Goal: Task Accomplishment & Management: Manage account settings

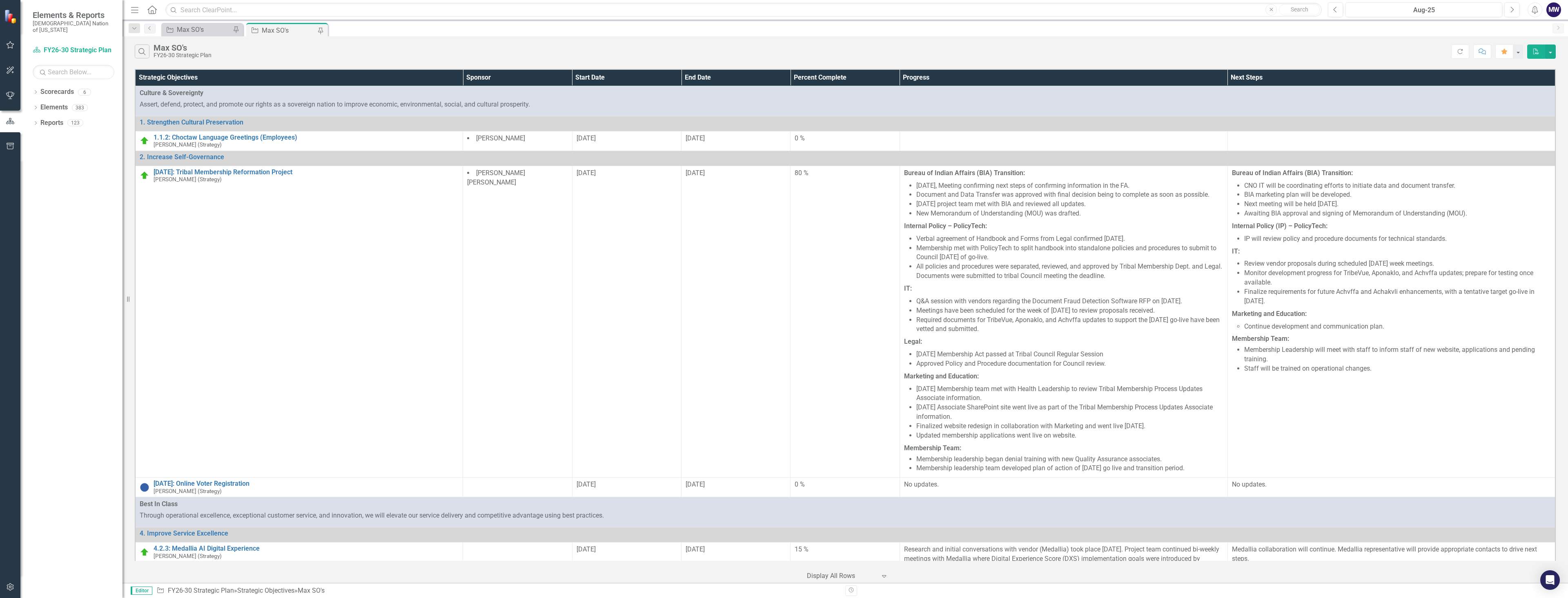
scroll to position [790, 0]
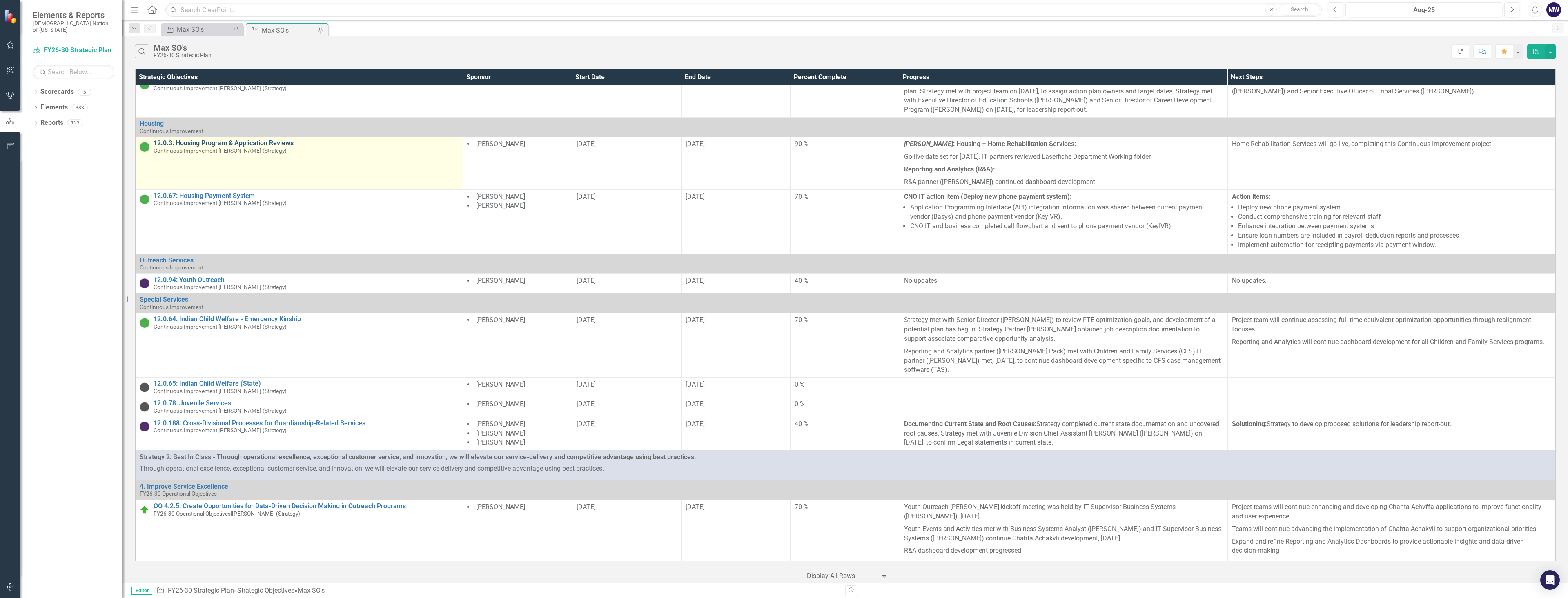
click at [234, 147] on link "12.0.3: Housing Program & Application Reviews" at bounding box center [305, 142] width 305 height 7
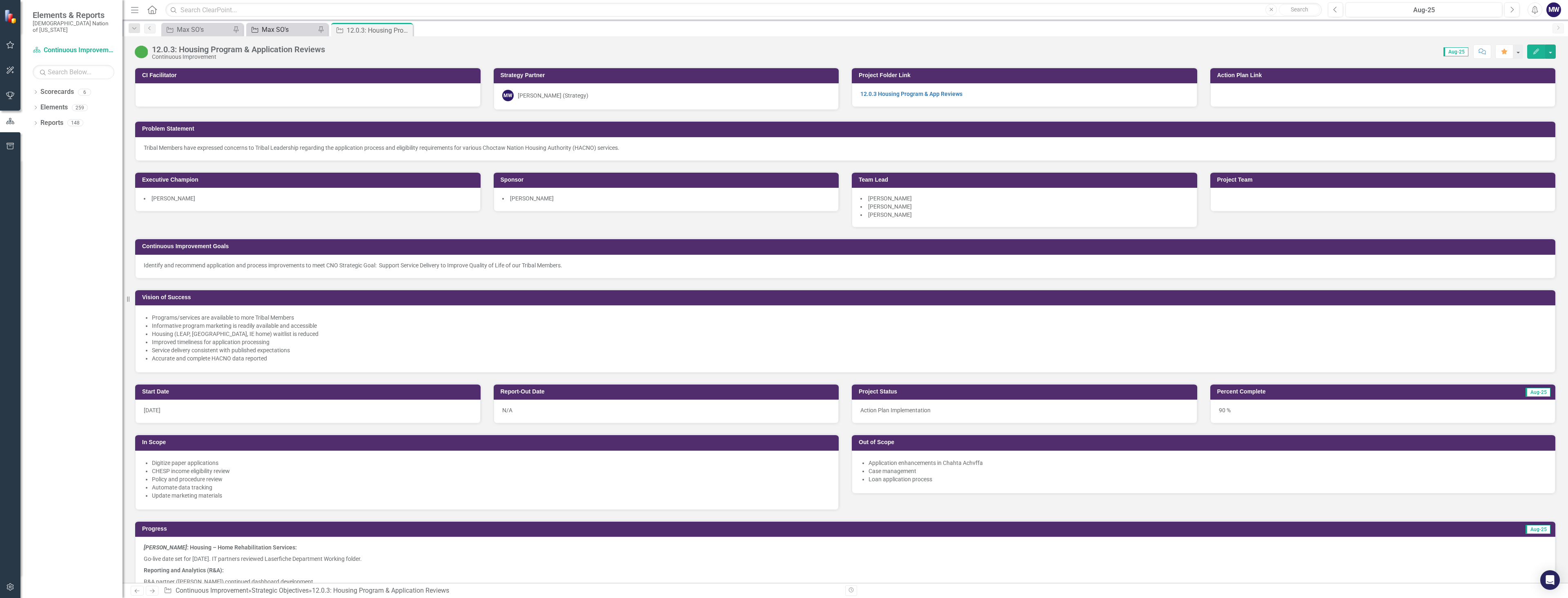
click at [284, 29] on div "Max SO's" at bounding box center [289, 29] width 54 height 10
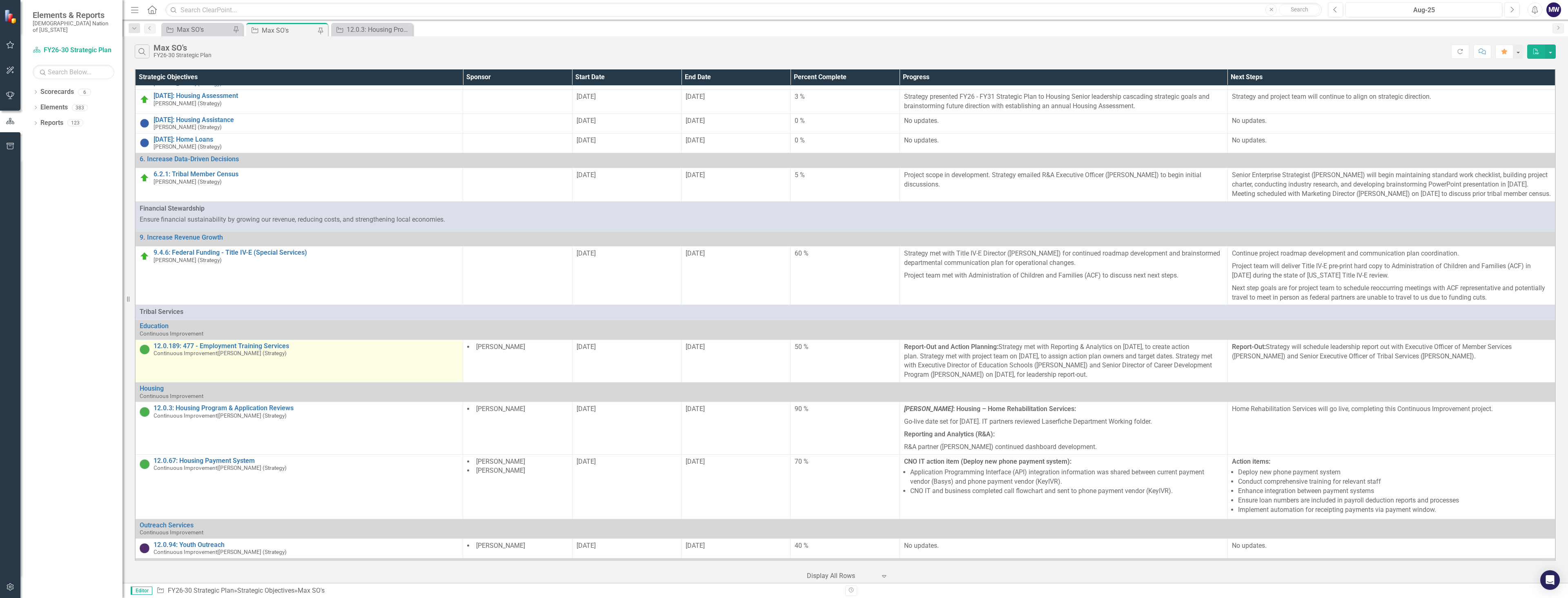
scroll to position [531, 0]
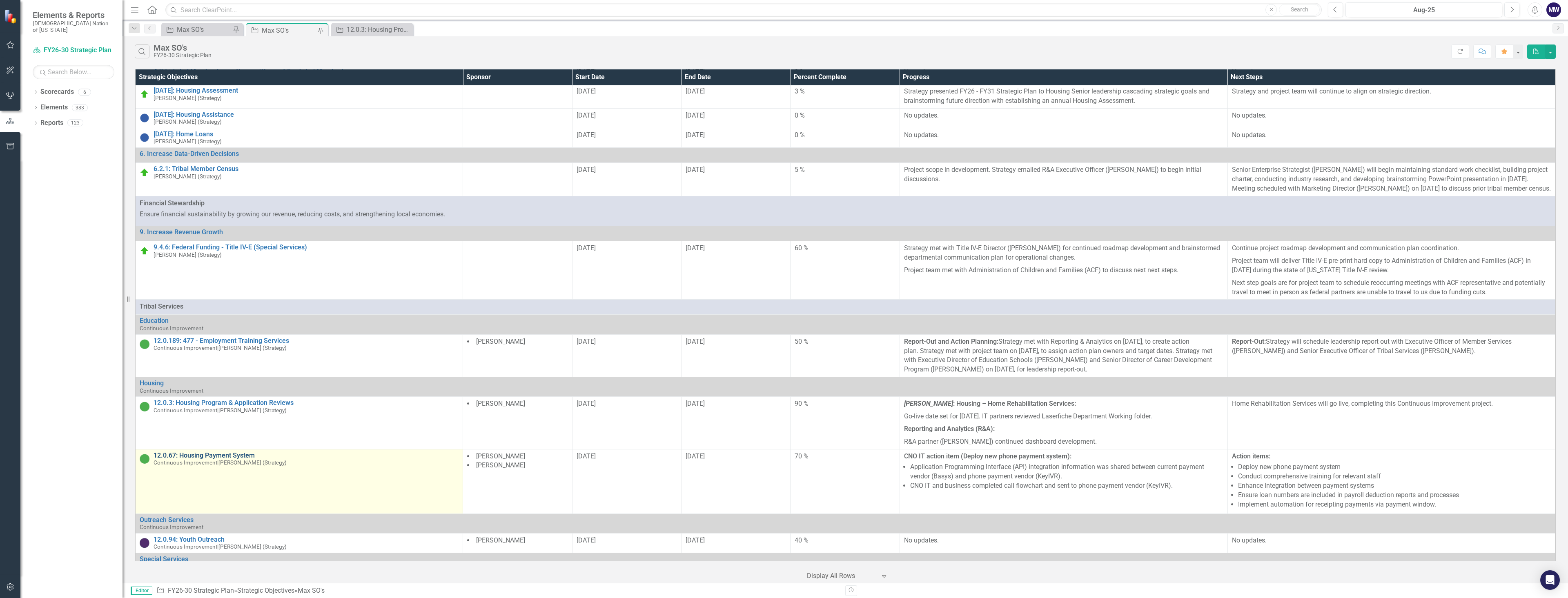
click at [234, 460] on link "12.0.67: Housing Payment System" at bounding box center [305, 455] width 305 height 7
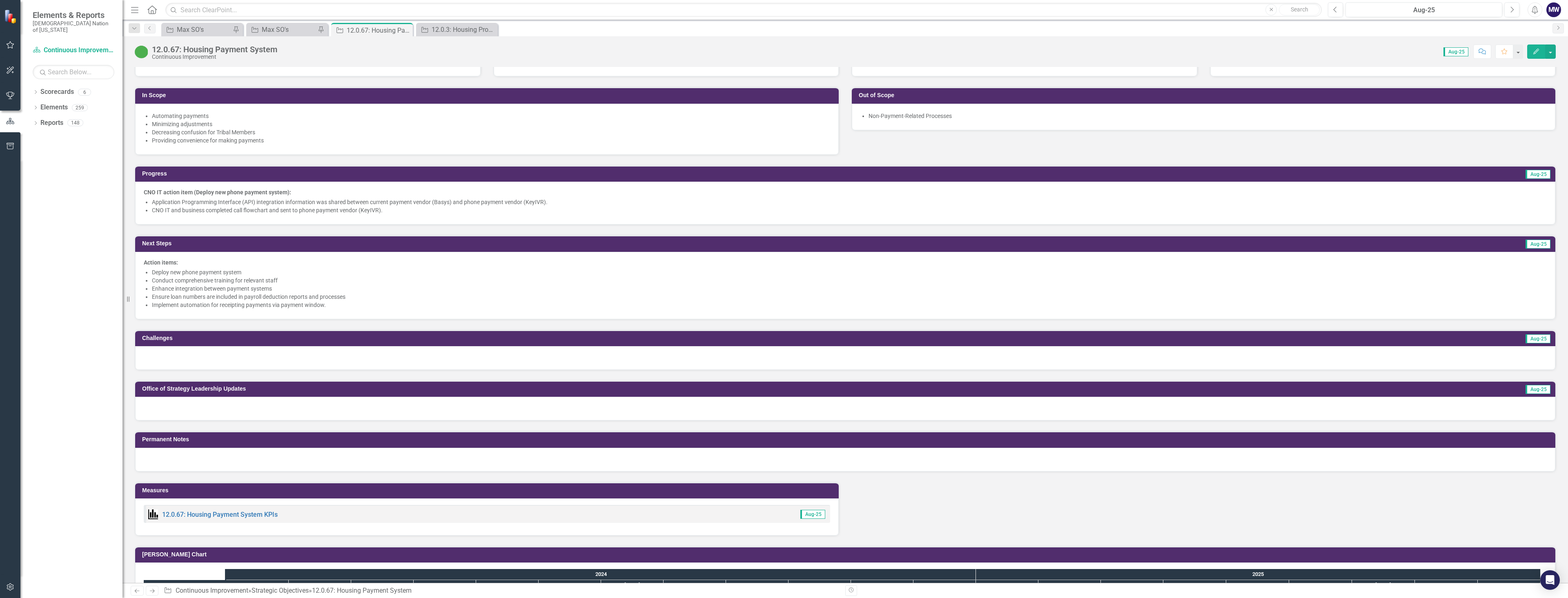
scroll to position [408, 0]
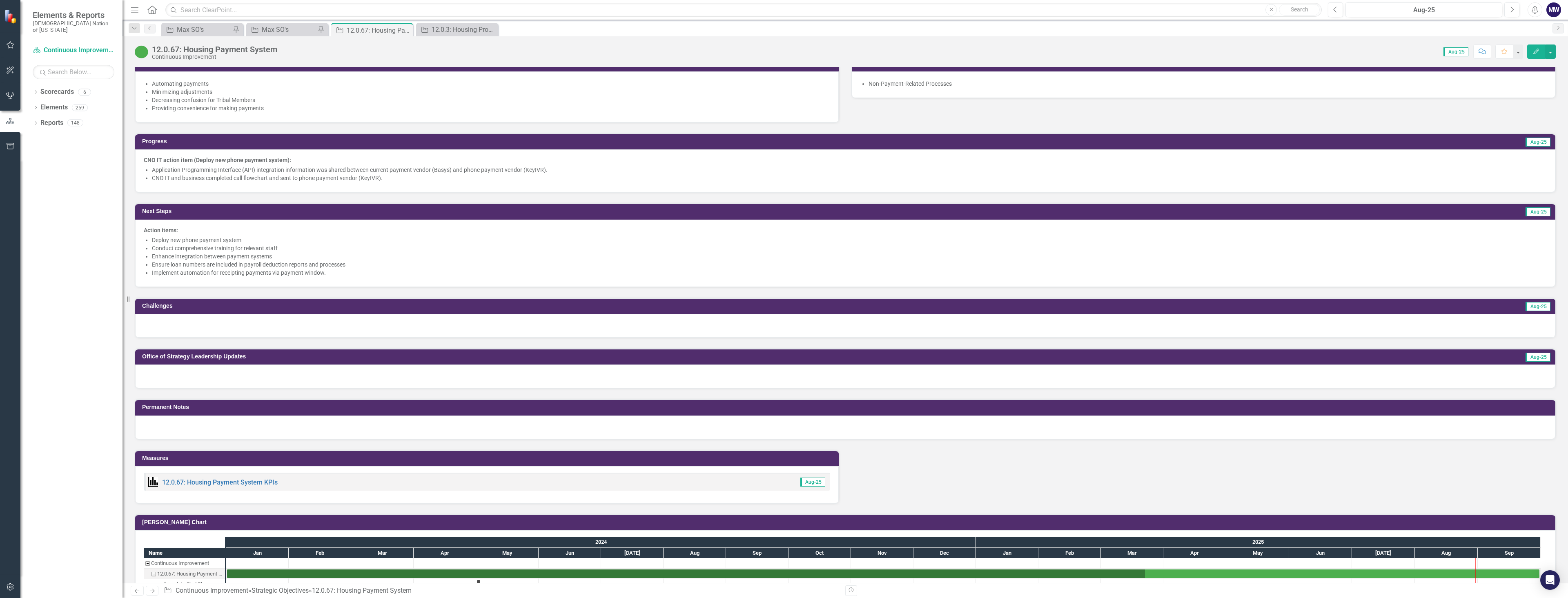
click at [207, 325] on div at bounding box center [845, 326] width 1420 height 24
click at [237, 327] on div at bounding box center [845, 326] width 1420 height 24
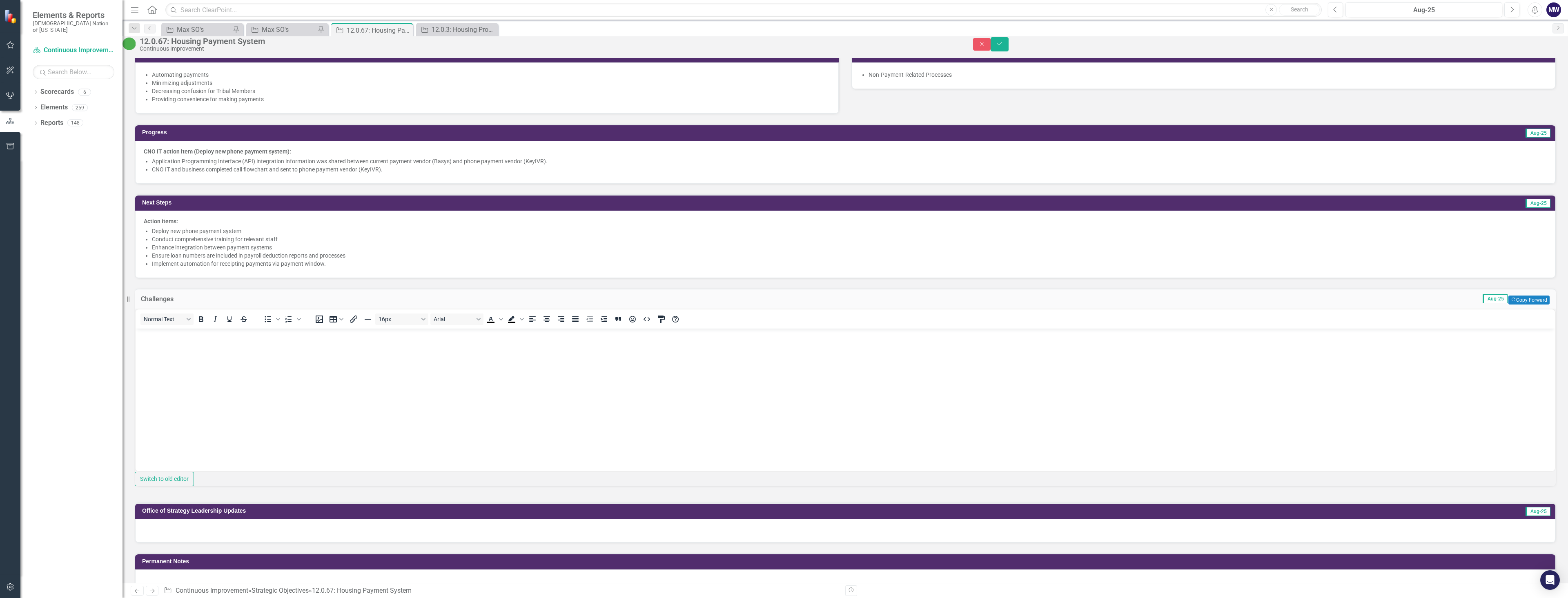
scroll to position [0, 0]
click at [172, 346] on body "Rich Text Area. Press ALT-0 for help." at bounding box center [845, 389] width 1419 height 123
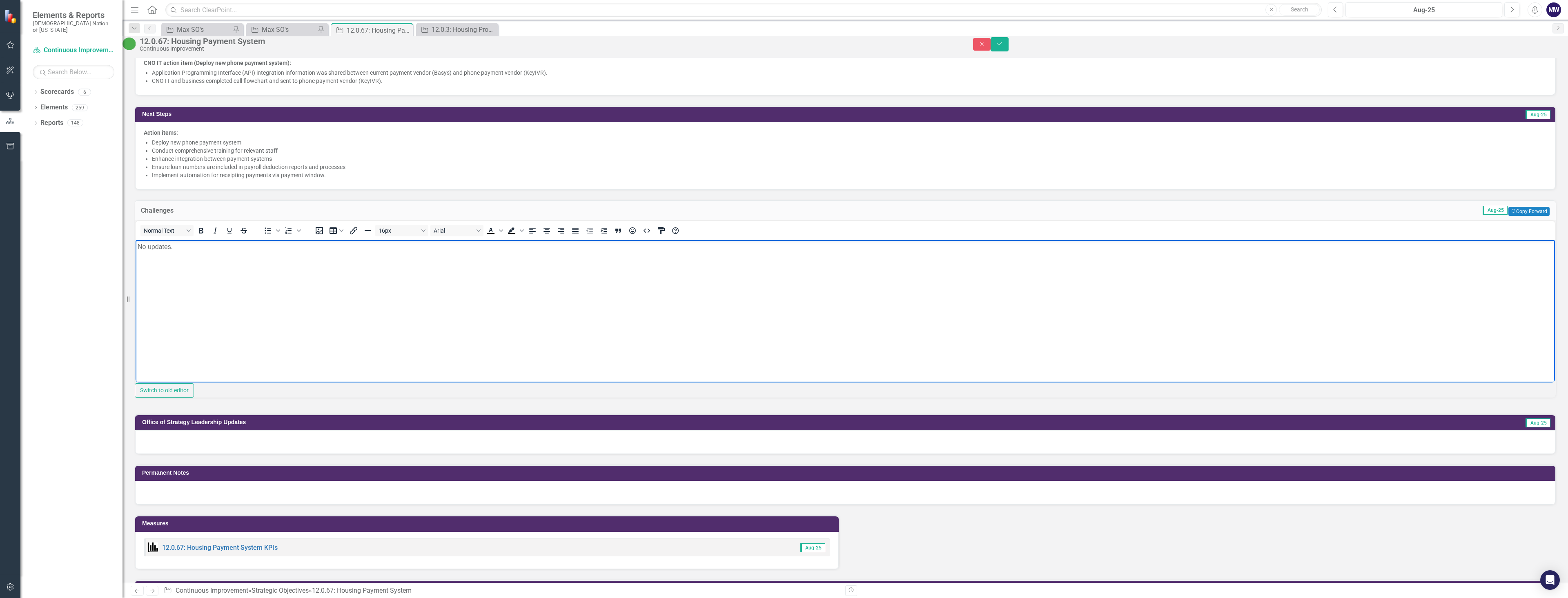
scroll to position [571, 0]
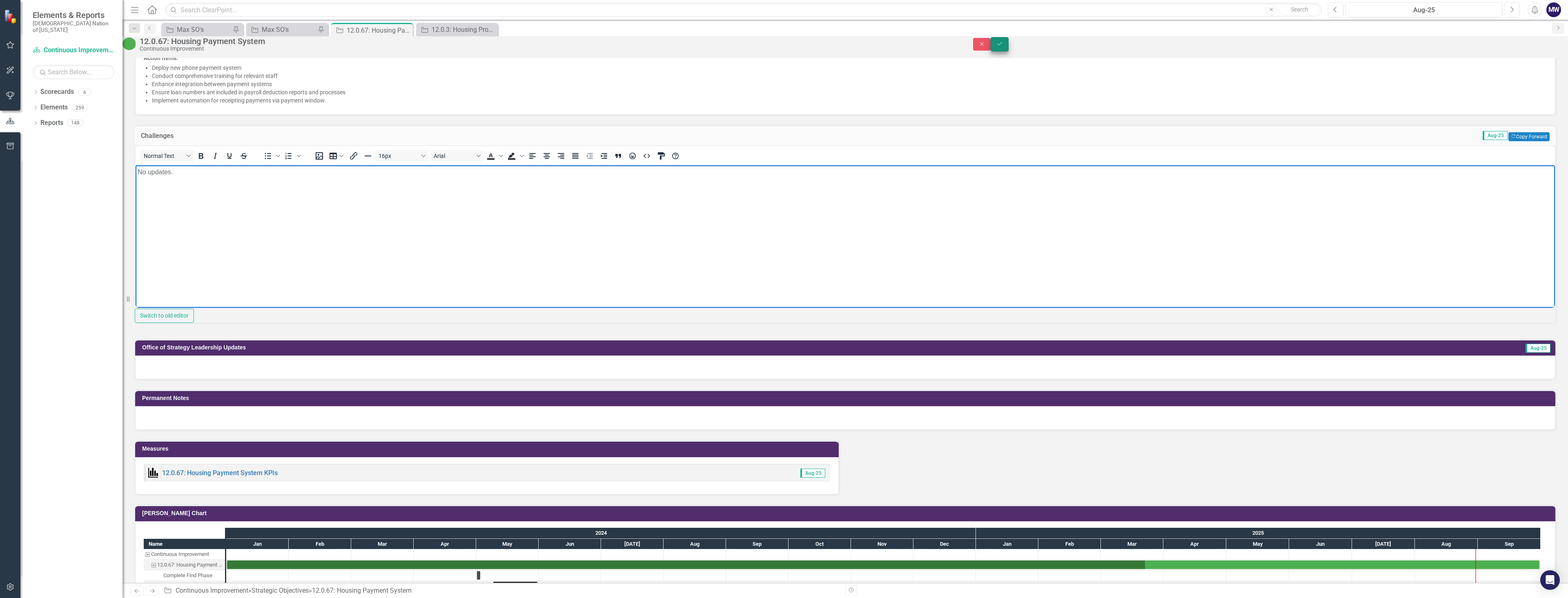
click at [1003, 47] on icon "Save" at bounding box center [999, 44] width 7 height 6
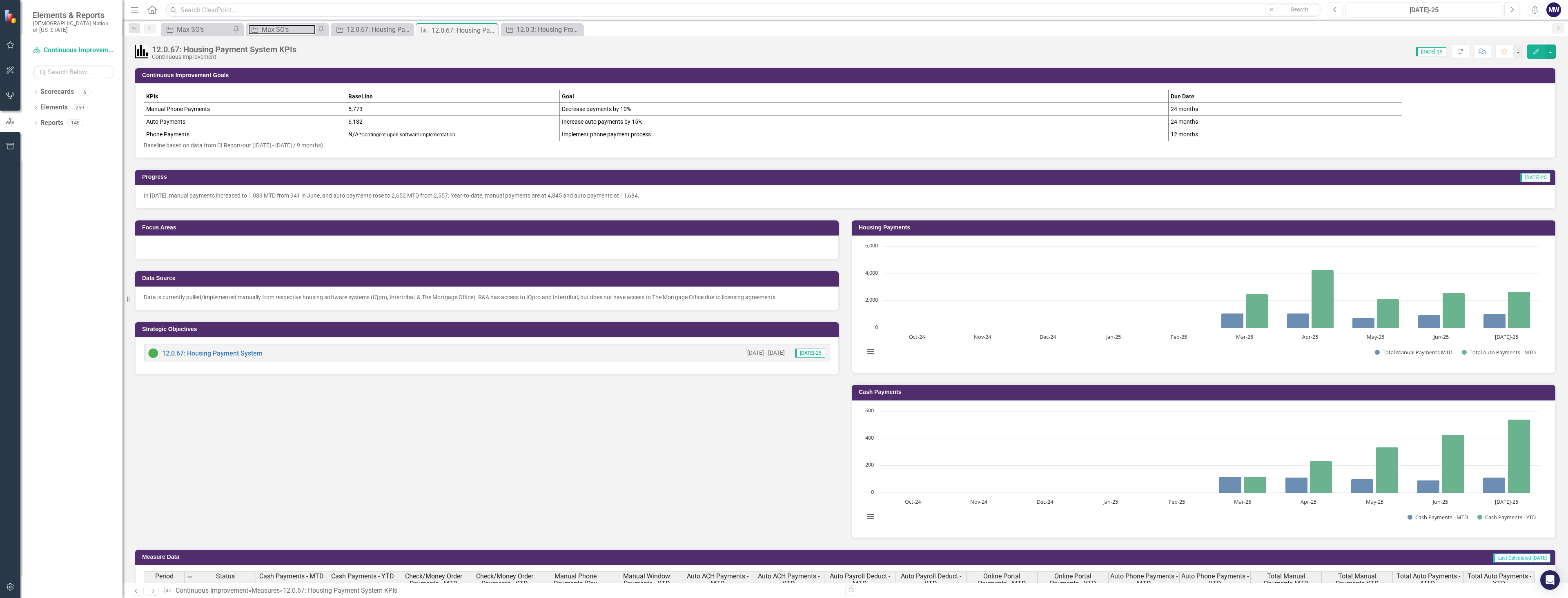
click at [275, 28] on div "Max SO's" at bounding box center [289, 29] width 54 height 10
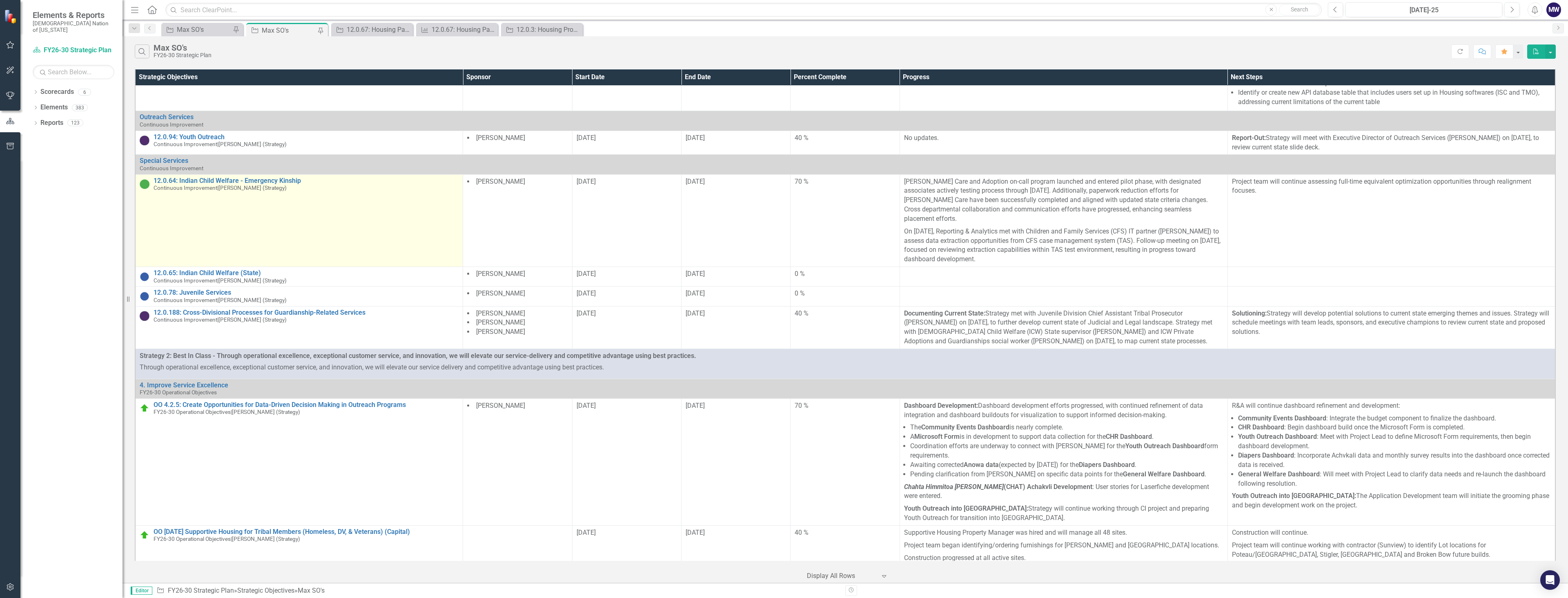
scroll to position [1059, 0]
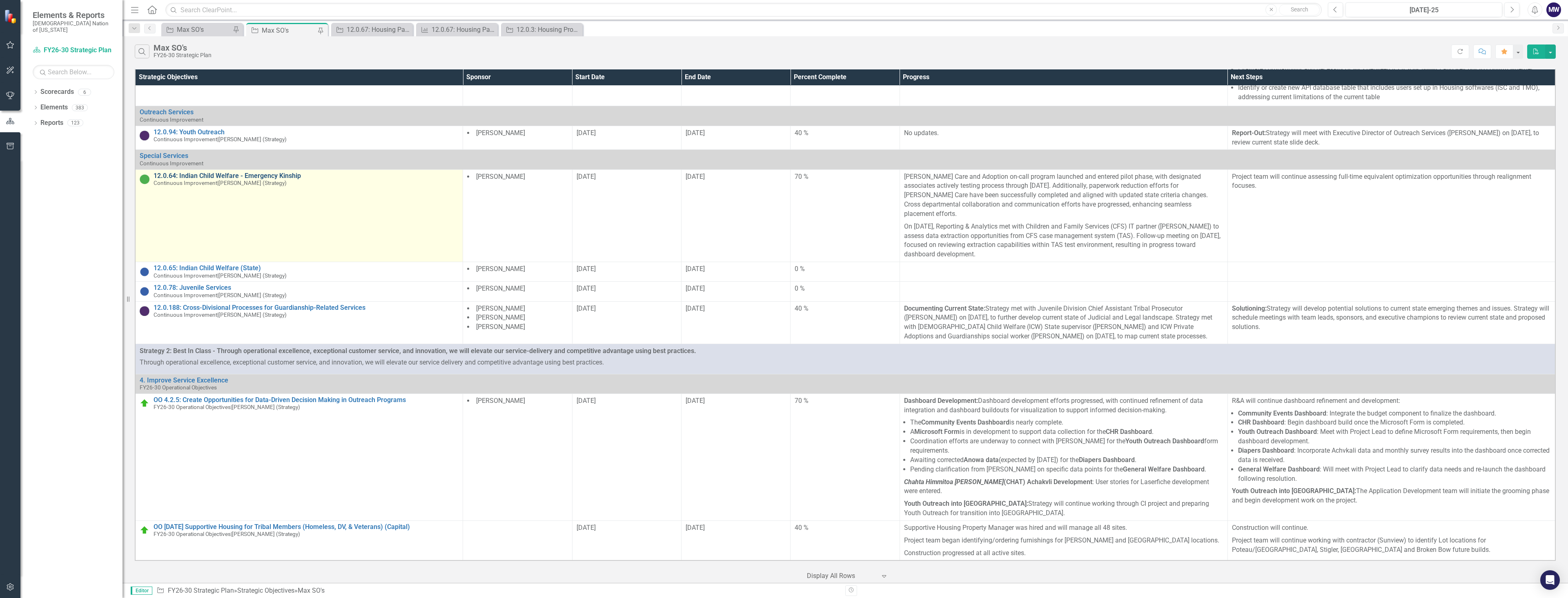
click at [262, 180] on link "12.0.64: Indian Child Welfare - Emergency Kinship" at bounding box center [305, 176] width 305 height 7
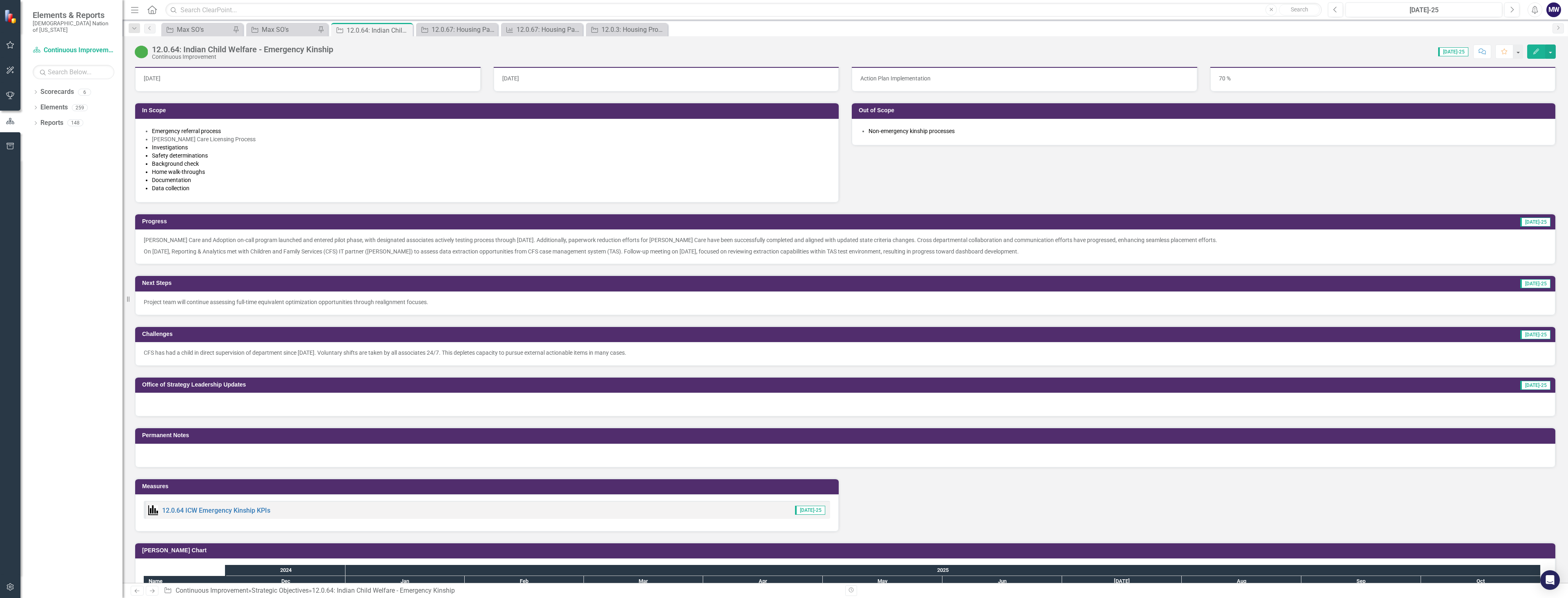
scroll to position [531, 0]
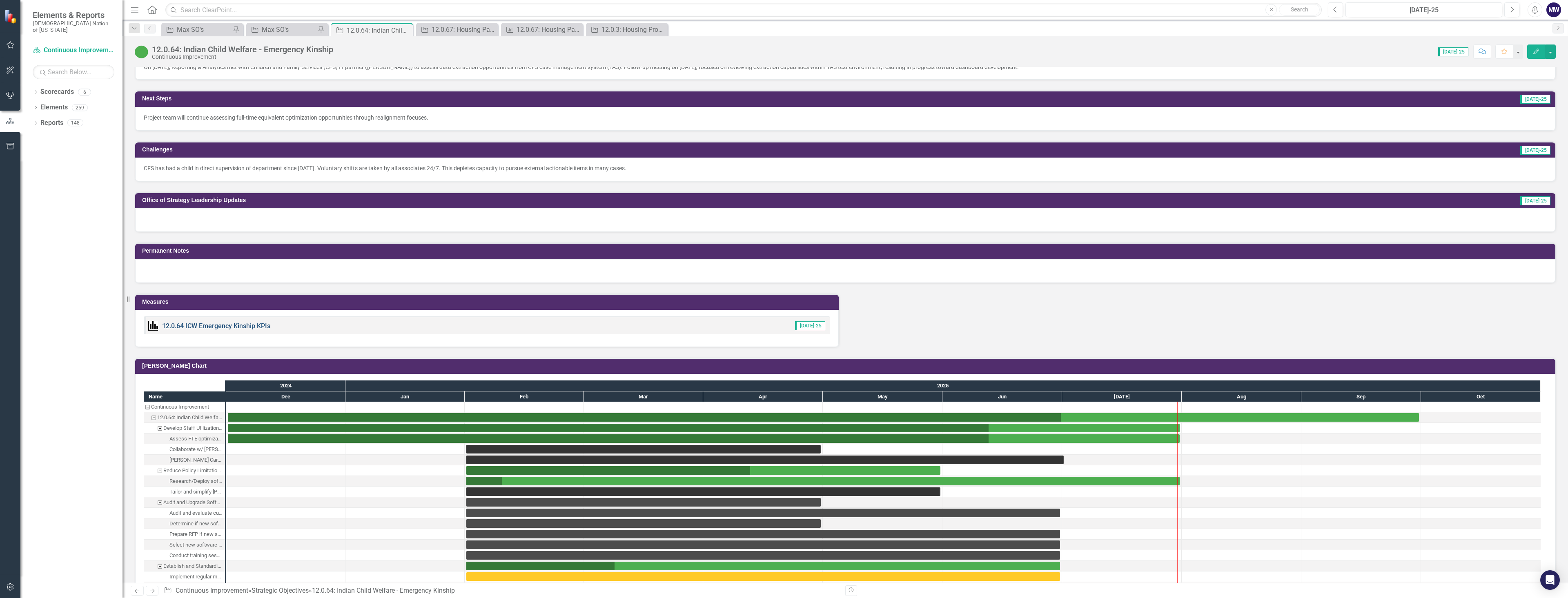
click at [214, 325] on link "12.0.64 ICW Emergency Kinship KPIs" at bounding box center [216, 326] width 108 height 8
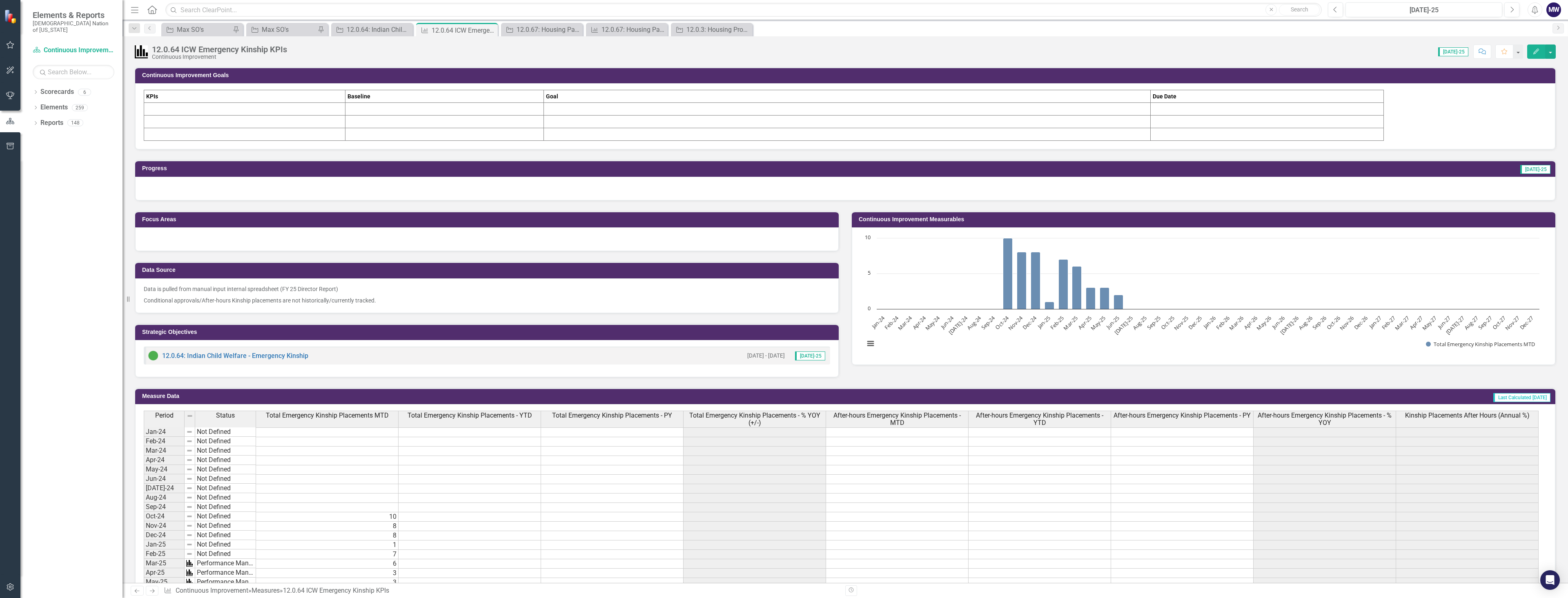
click at [631, 111] on td at bounding box center [846, 109] width 607 height 13
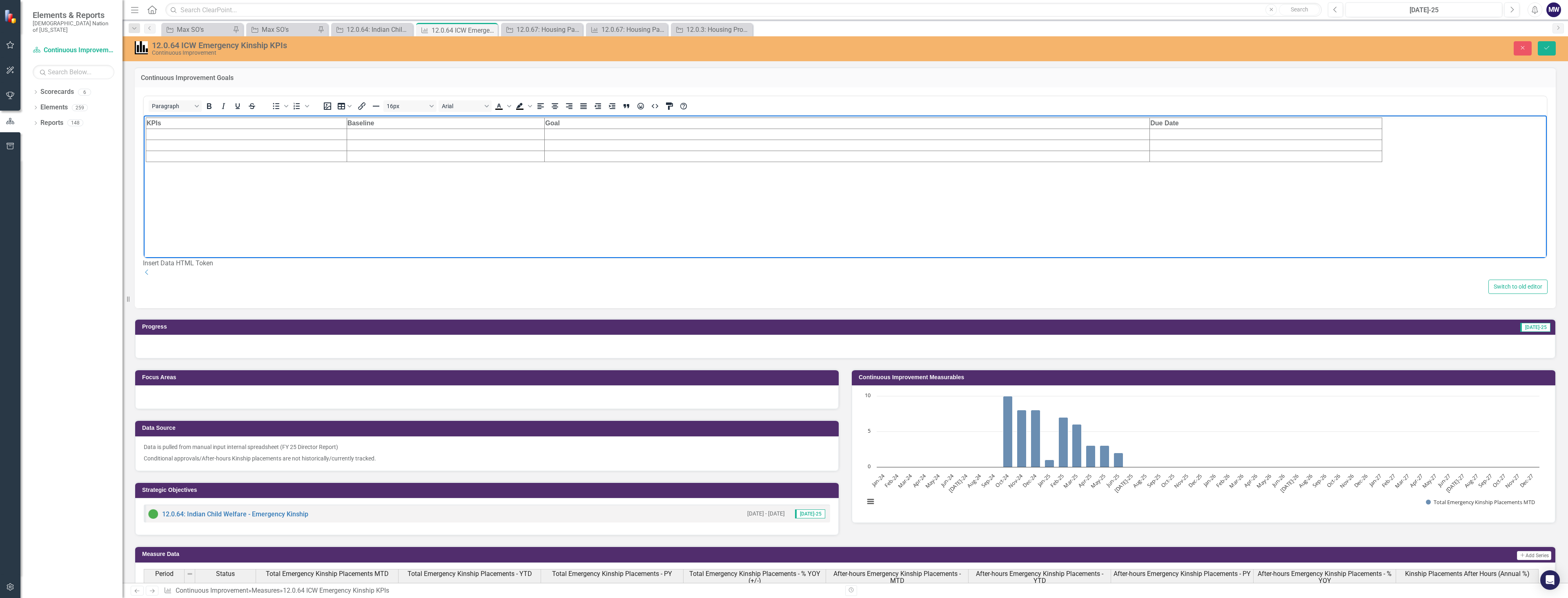
click at [602, 133] on td "Rich Text Area. Press ALT-0 for help." at bounding box center [846, 134] width 605 height 11
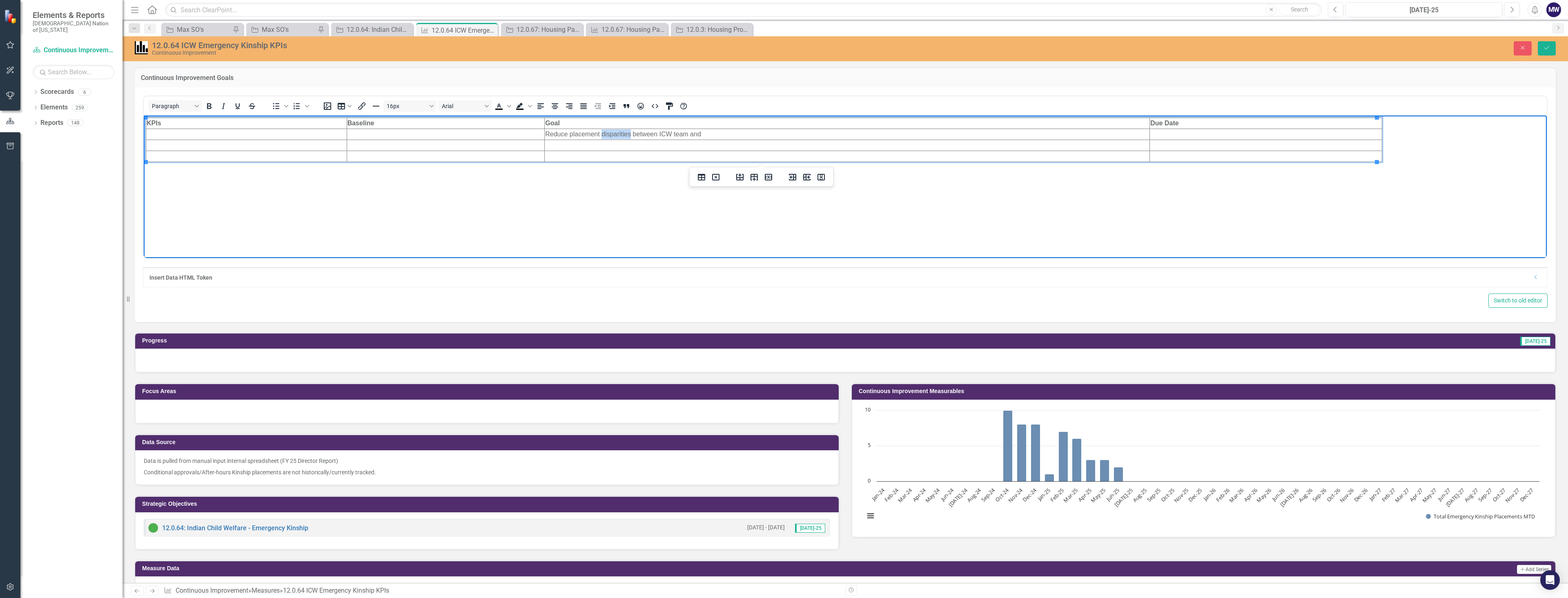
drag, startPoint x: 627, startPoint y: 134, endPoint x: 600, endPoint y: 133, distance: 27.0
click at [600, 133] on td "Reduce placement disparities between ICW team and" at bounding box center [846, 134] width 605 height 11
drag, startPoint x: 642, startPoint y: 134, endPoint x: 597, endPoint y: 134, distance: 45.0
click at [597, 134] on td "Reduce placement disagreements between ICW team and" at bounding box center [846, 134] width 605 height 11
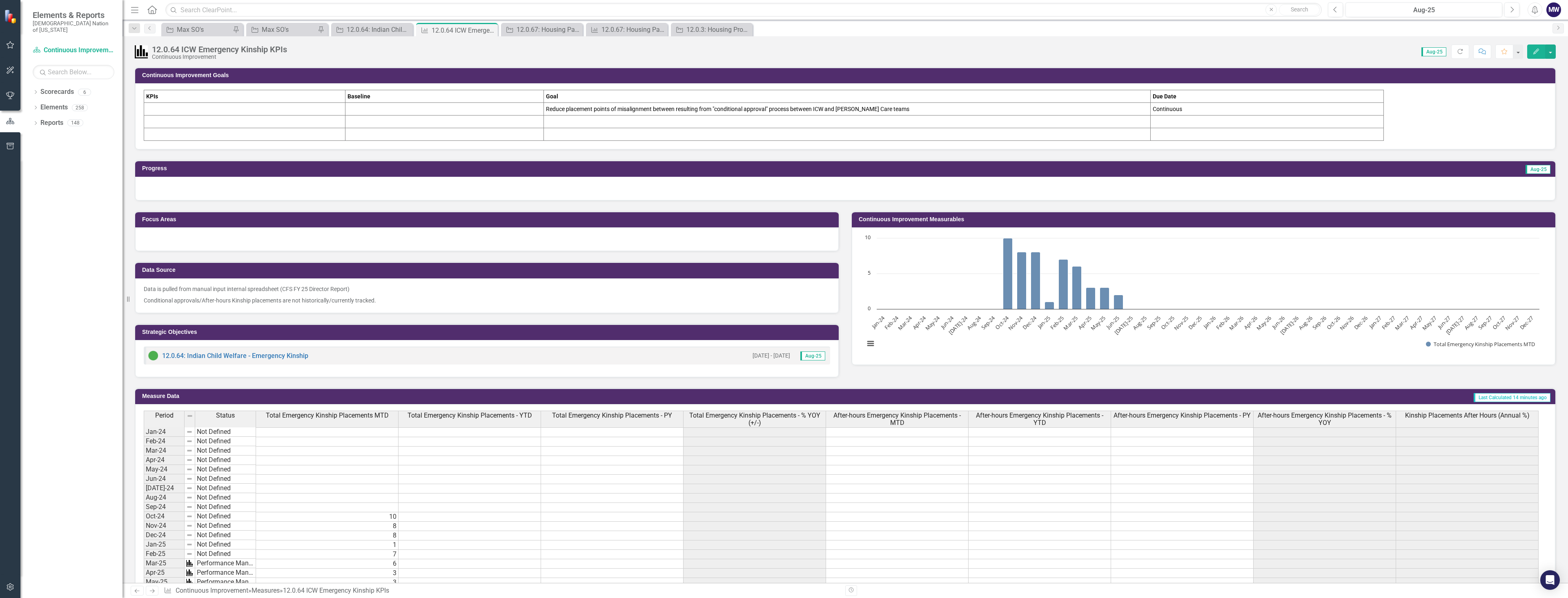
click at [676, 108] on td "Reduce placement points of misalignment between resulting from "conditional app…" at bounding box center [846, 109] width 607 height 13
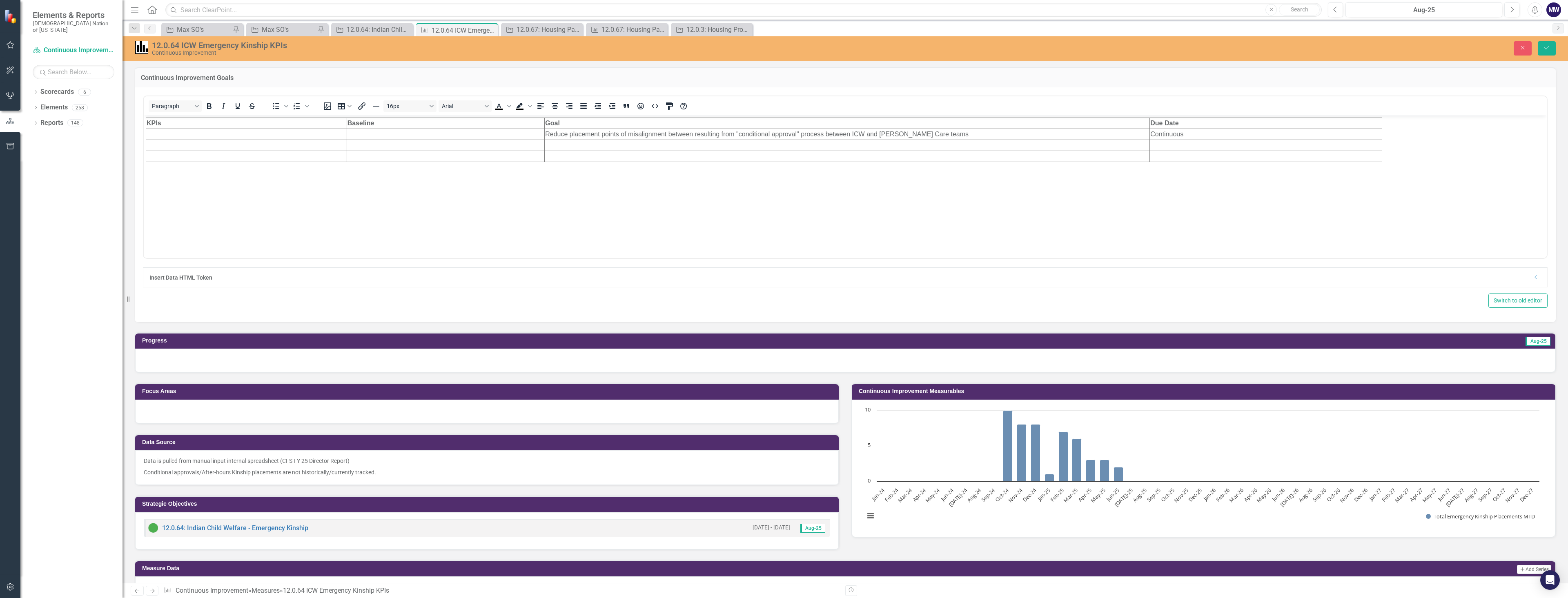
click at [691, 135] on td "Reduce placement points of misalignment between resulting from "conditional app…" at bounding box center [846, 134] width 605 height 11
click at [735, 201] on body "KPIs Baseline Goal Due Date Reduce placement points of misalignment between res…" at bounding box center [845, 176] width 1403 height 123
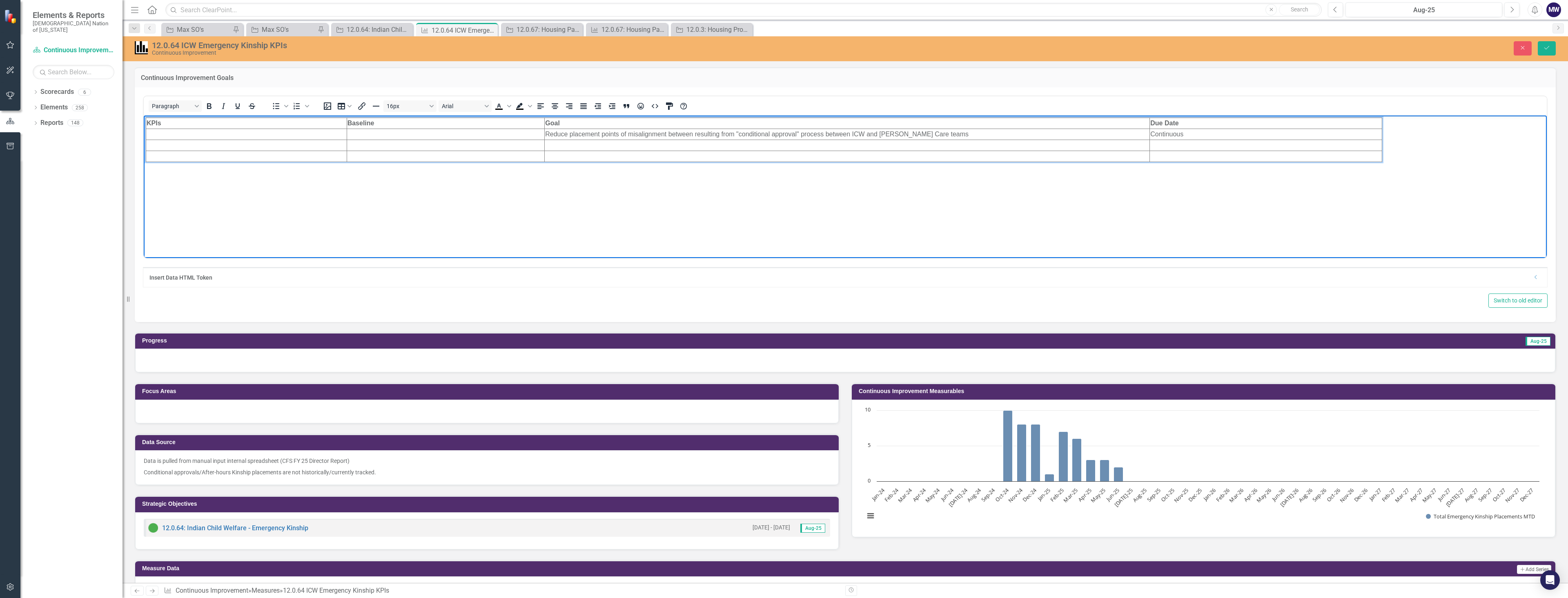
click at [744, 136] on td "Reduce placement points of misalignment between resulting from "conditional app…" at bounding box center [846, 134] width 605 height 11
drag, startPoint x: 691, startPoint y: 134, endPoint x: 668, endPoint y: 132, distance: 23.1
click at [668, 132] on td "Reduce placement points of misalignment between resulting from "conditional app…" at bounding box center [846, 134] width 605 height 11
click at [1546, 46] on icon "Save" at bounding box center [1546, 47] width 7 height 6
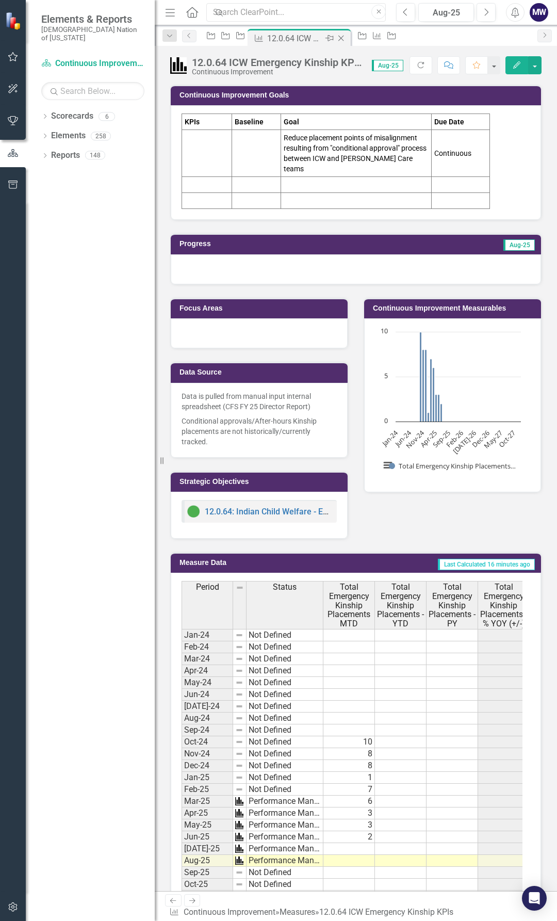
click at [346, 37] on icon "Close" at bounding box center [341, 38] width 10 height 8
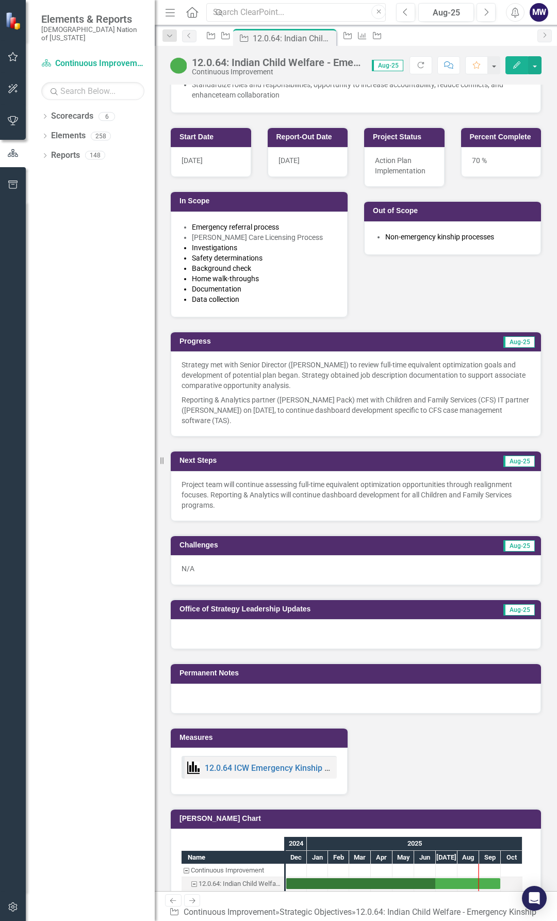
scroll to position [155, 0]
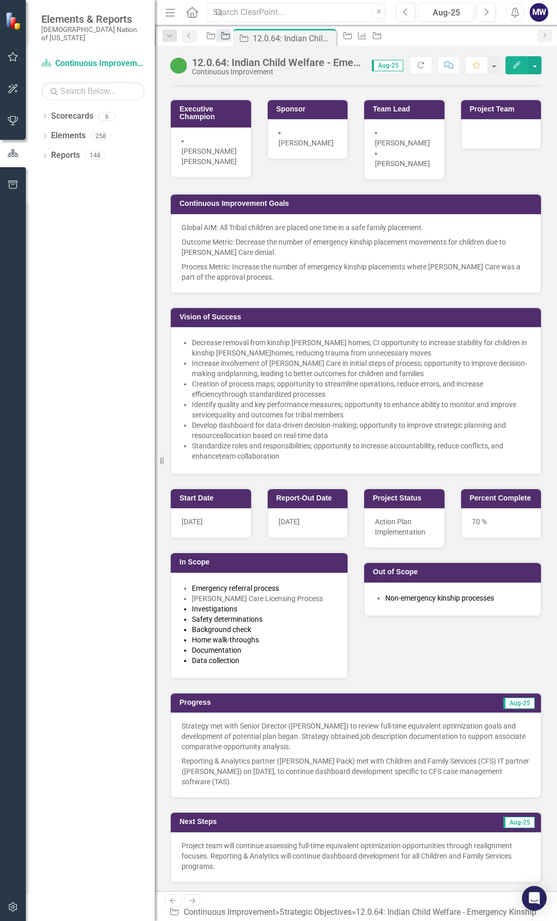
click at [231, 38] on icon "Strategic Objective" at bounding box center [225, 35] width 10 height 8
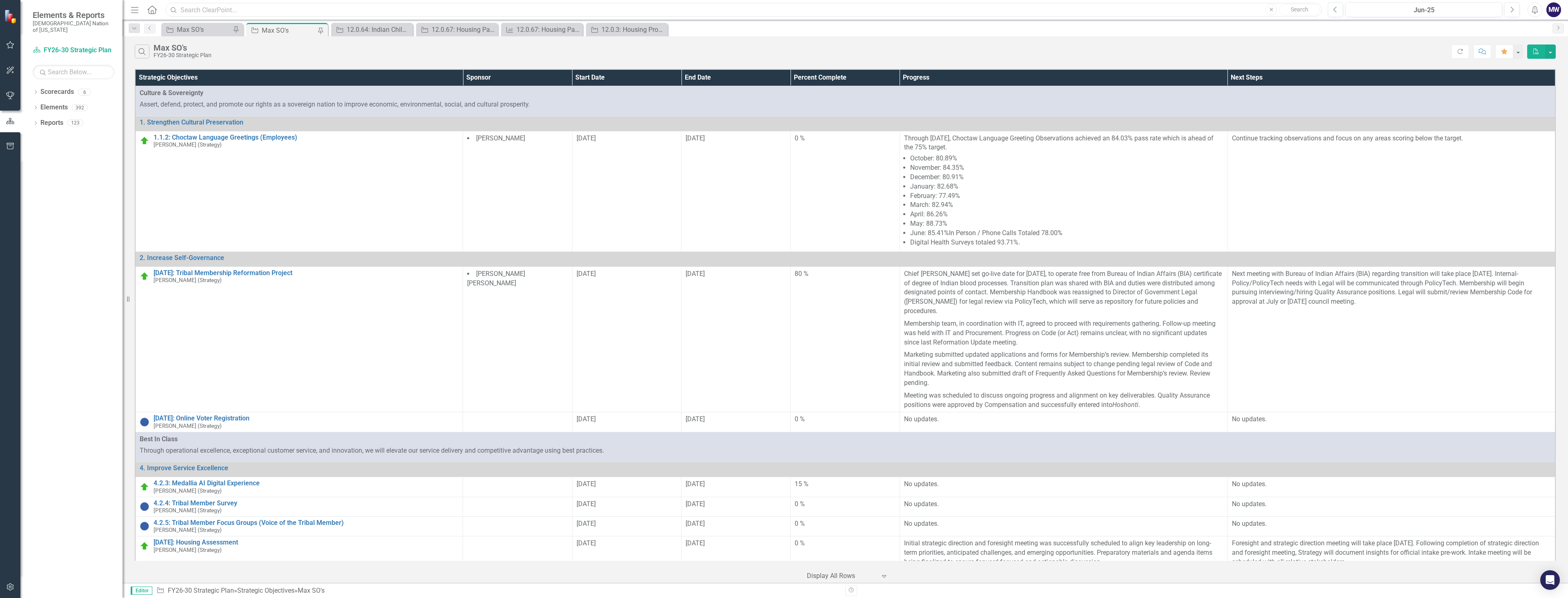
click at [292, 7] on input "text" at bounding box center [743, 10] width 1156 height 14
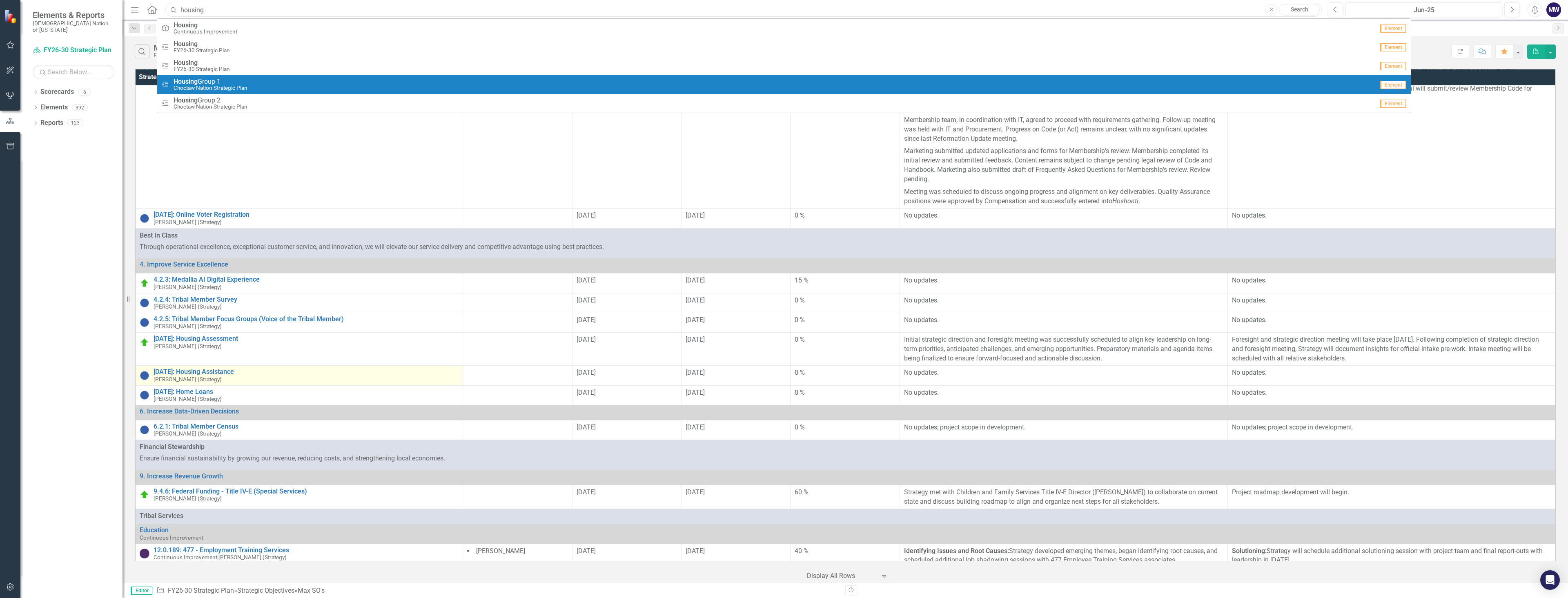
scroll to position [204, 0]
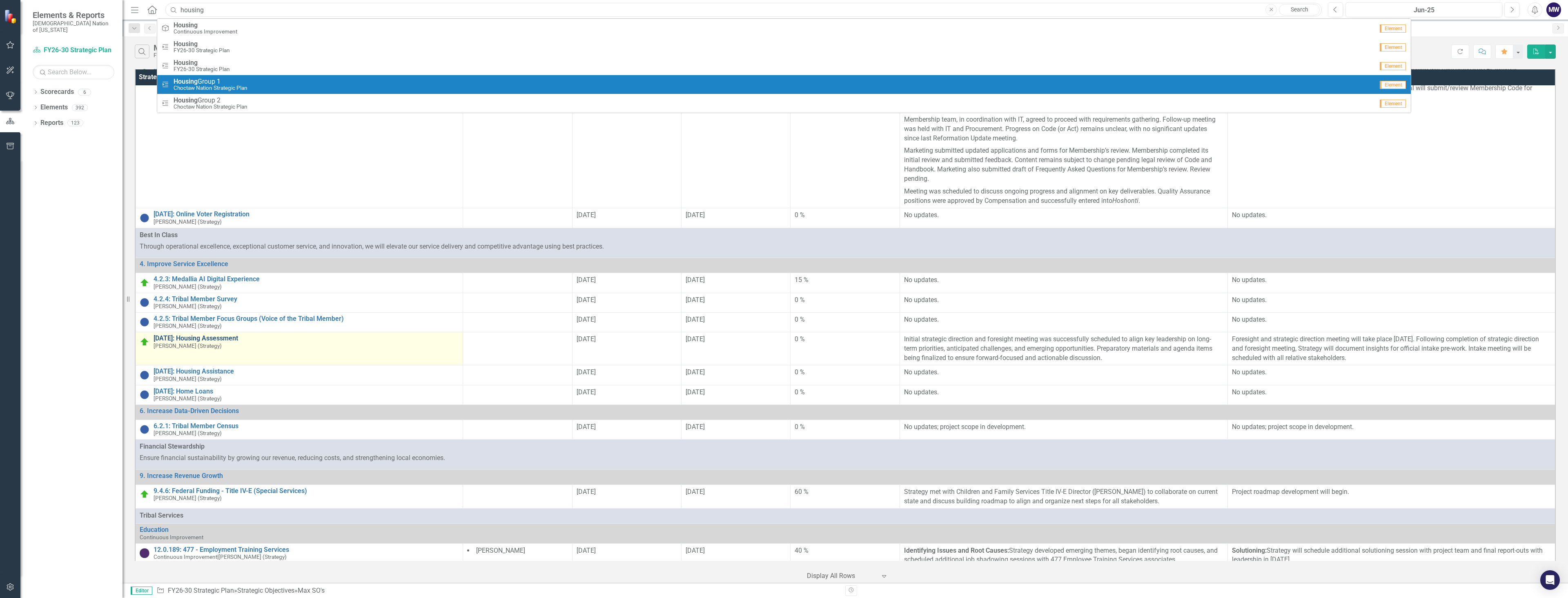
type input "housing"
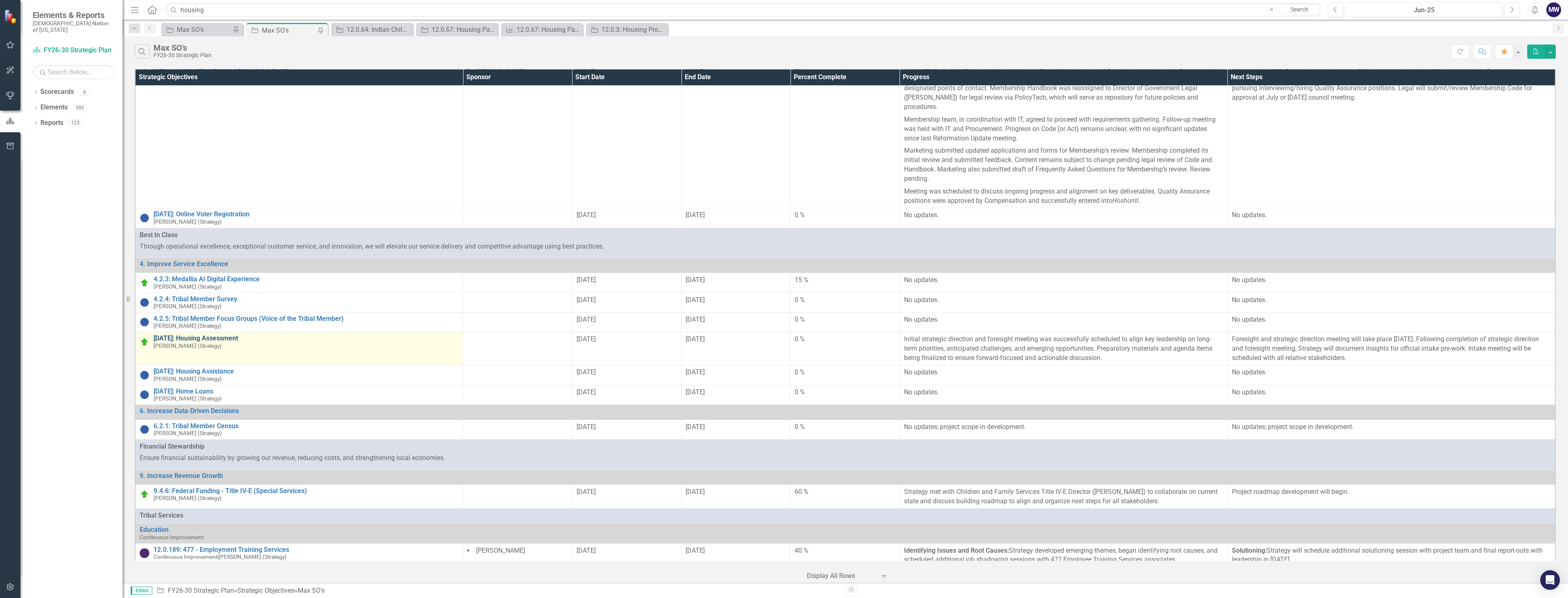
click at [222, 338] on link "[DATE]: Housing Assessment" at bounding box center [305, 338] width 305 height 7
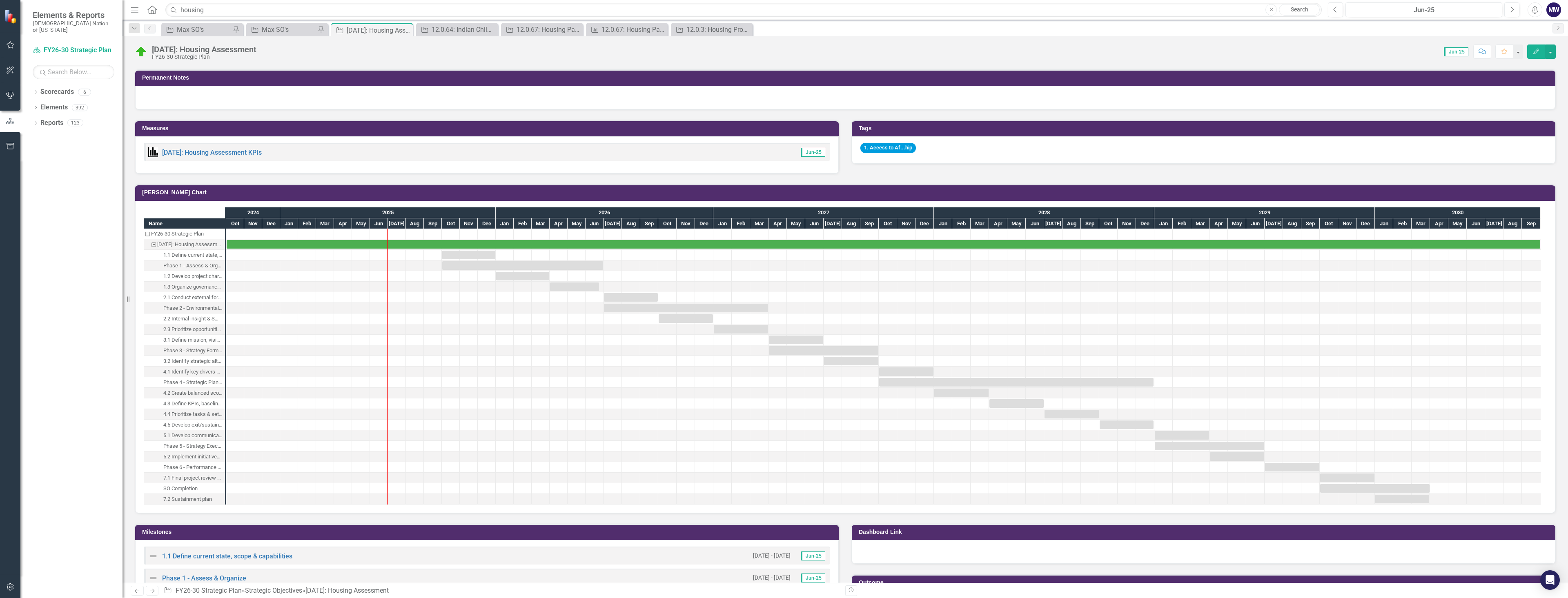
scroll to position [490, 0]
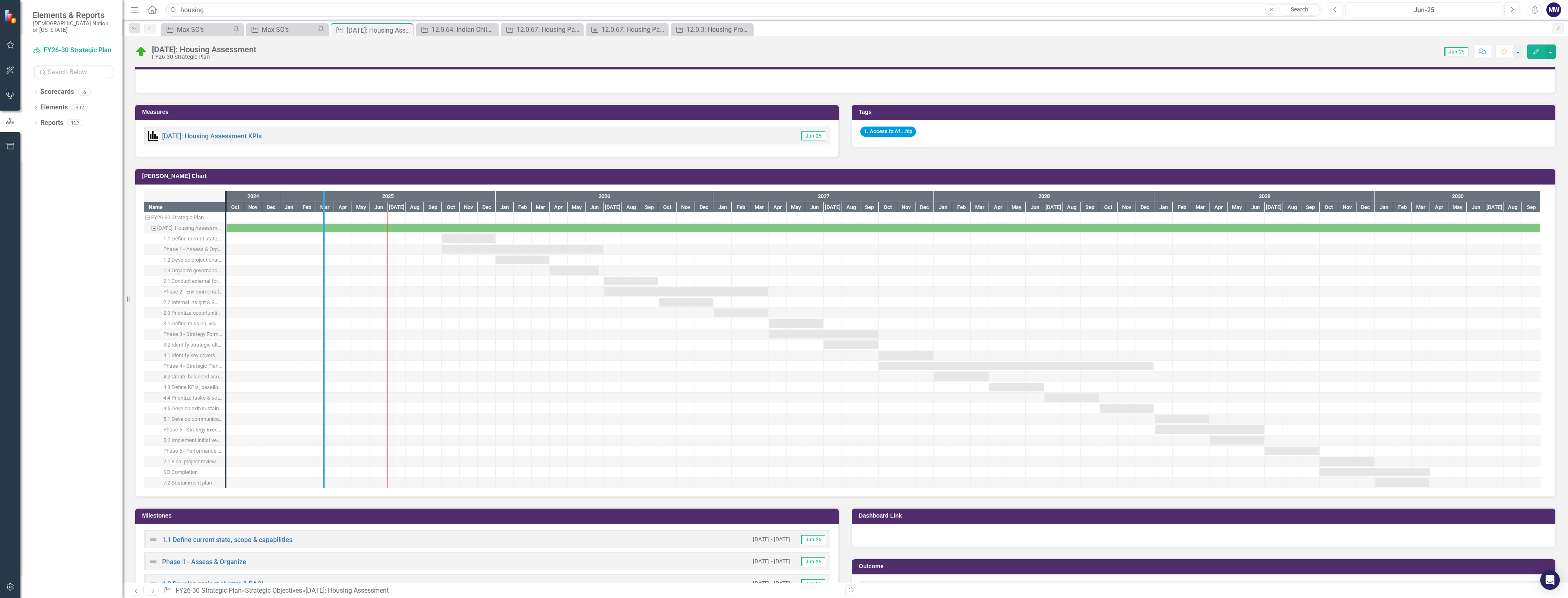
drag, startPoint x: 225, startPoint y: 464, endPoint x: 323, endPoint y: 463, distance: 98.0
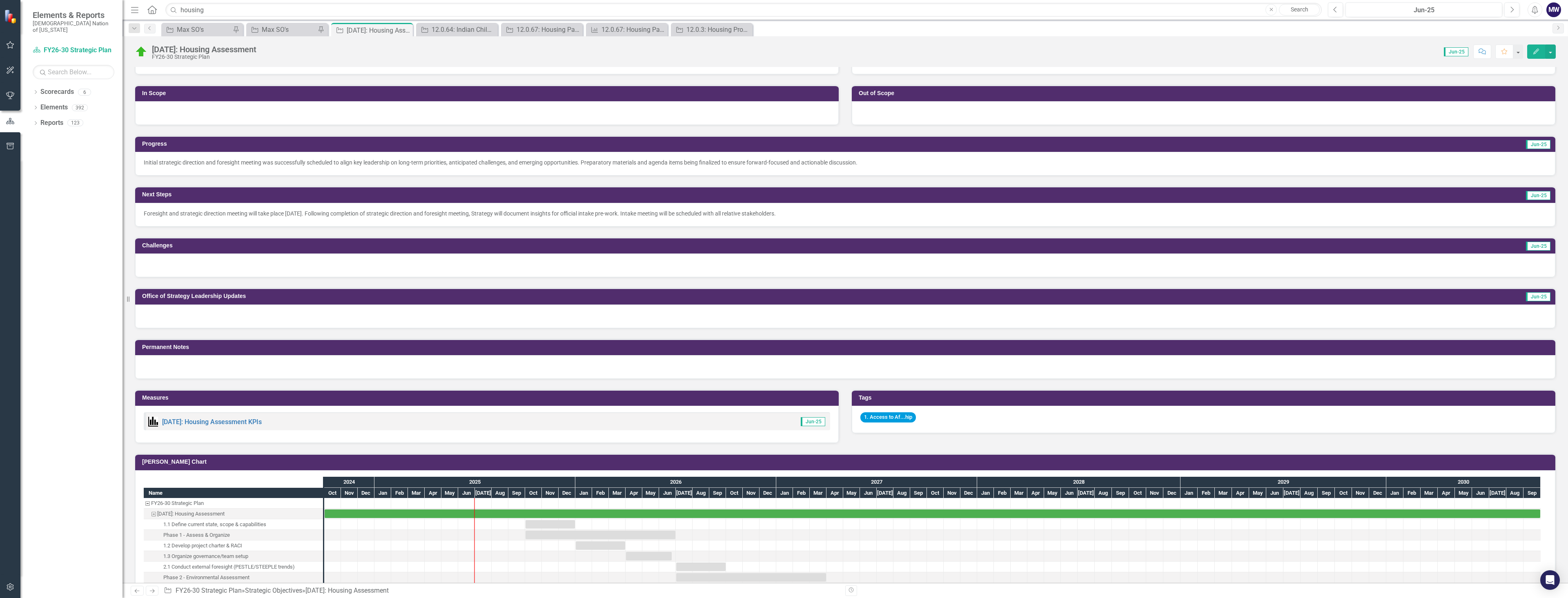
scroll to position [0, 0]
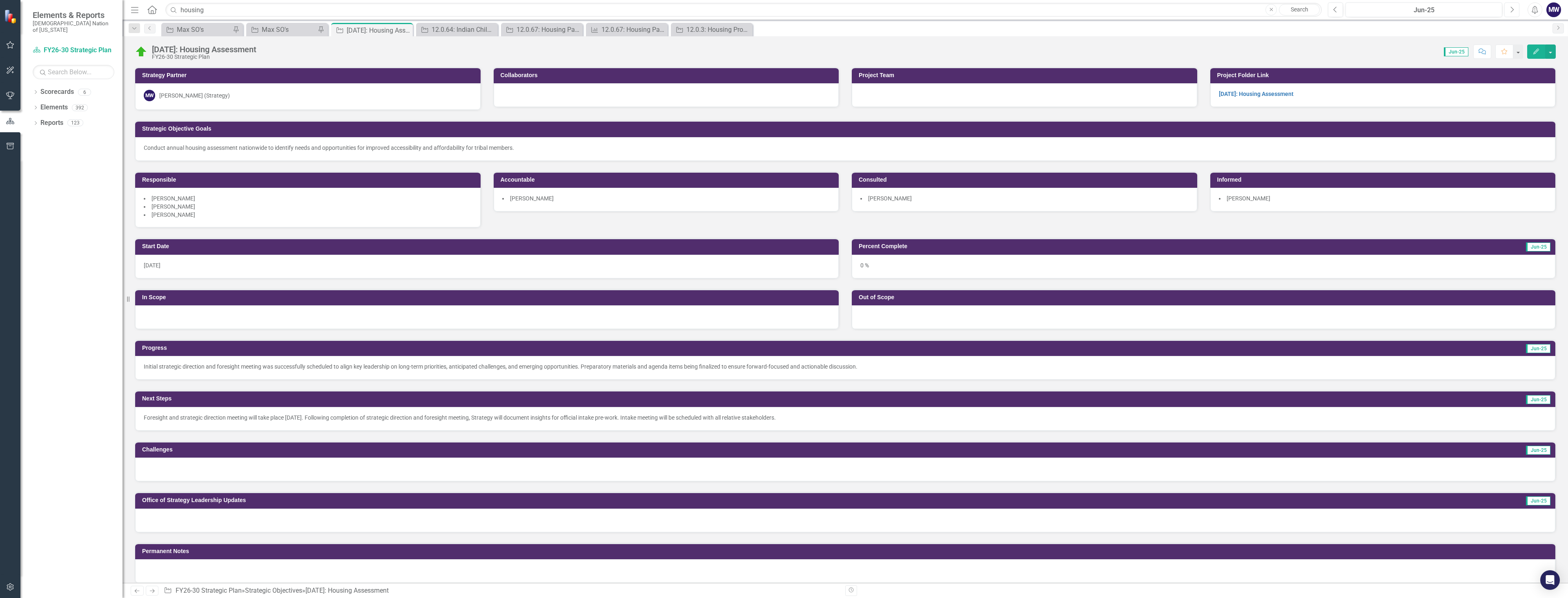
click at [1511, 12] on icon "Next" at bounding box center [1512, 9] width 5 height 7
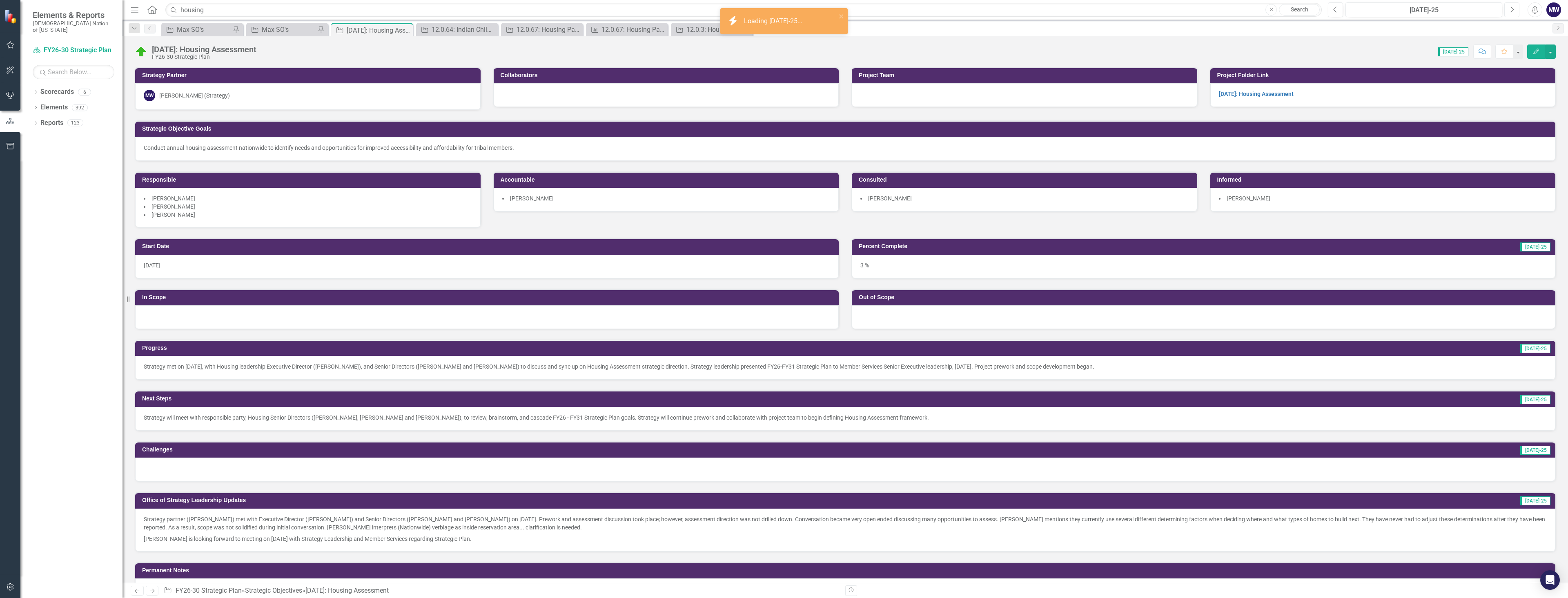
click at [1511, 12] on icon "Next" at bounding box center [1512, 9] width 5 height 7
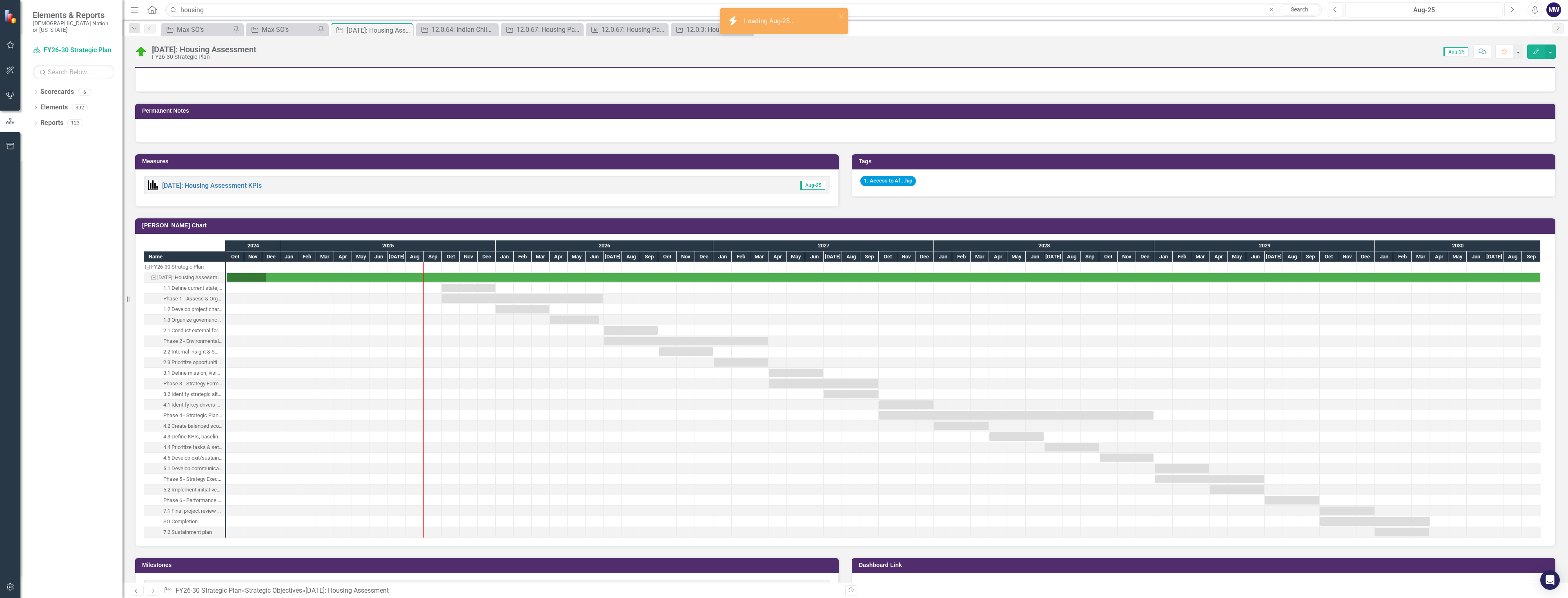
scroll to position [467, 0]
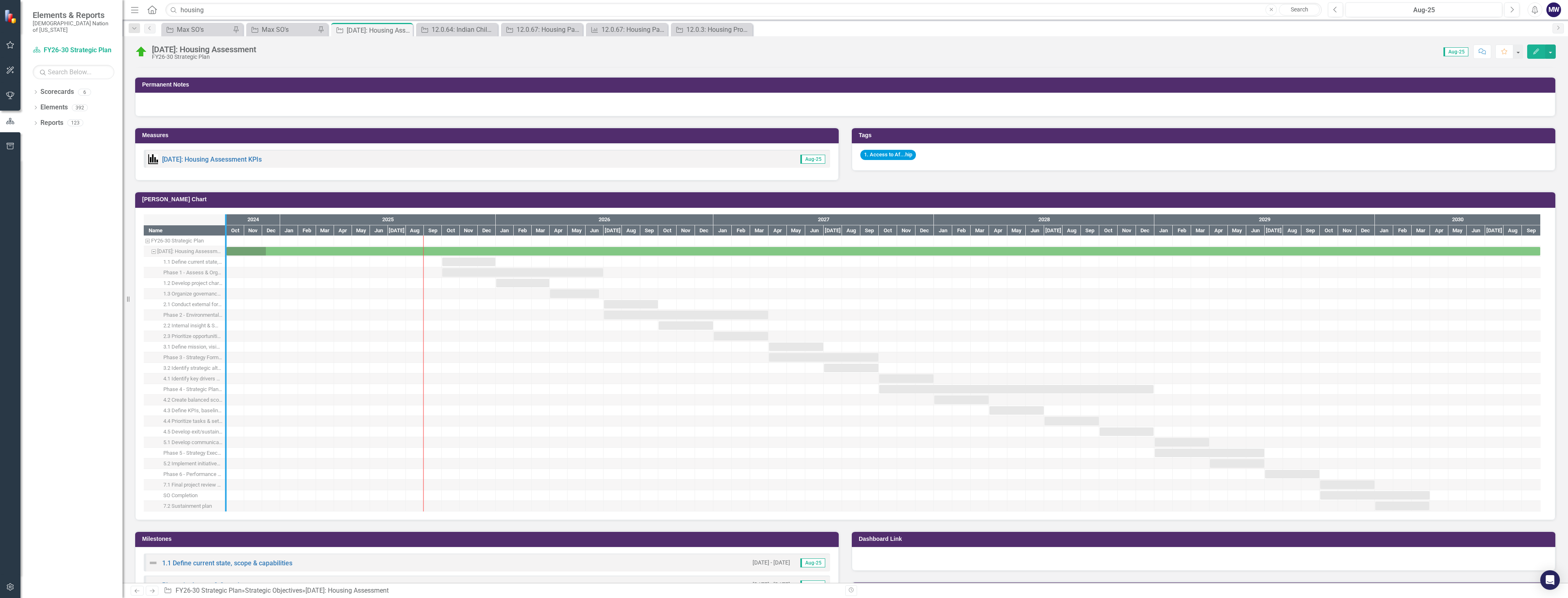
drag, startPoint x: 226, startPoint y: 478, endPoint x: 321, endPoint y: 478, distance: 95.0
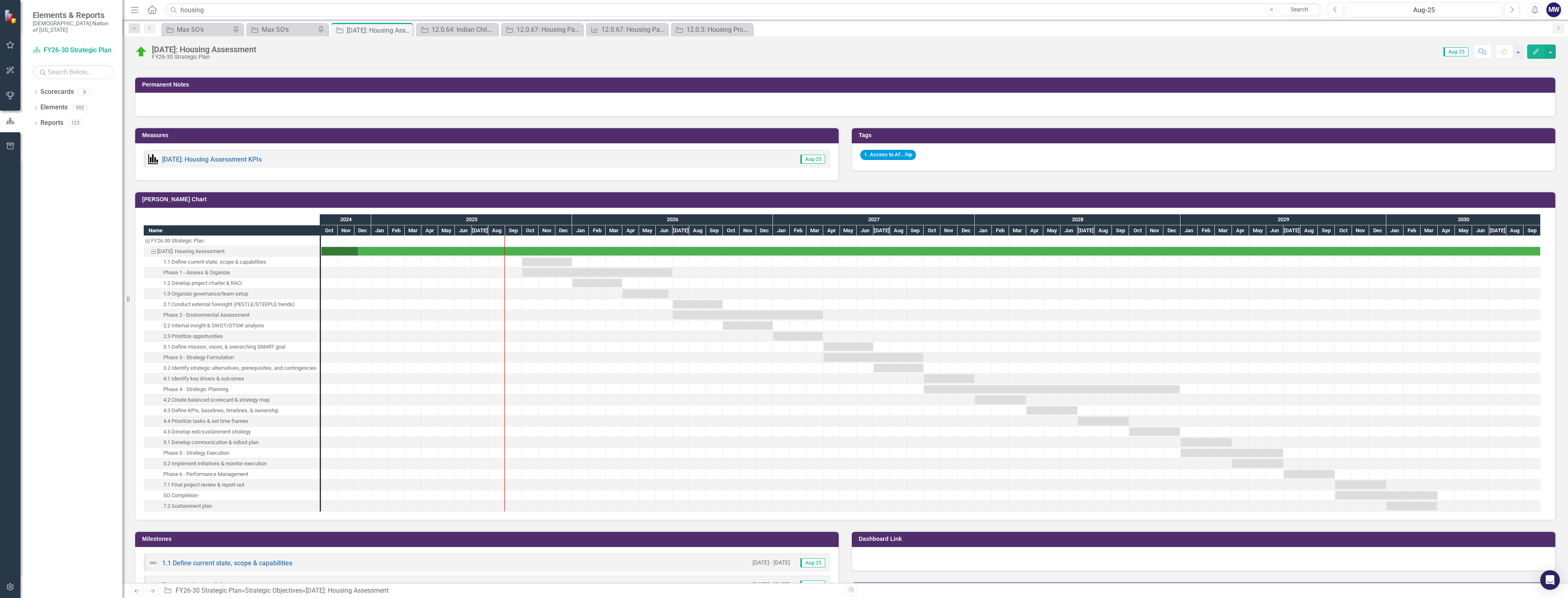
click at [319, 449] on div at bounding box center [320, 363] width 8 height 297
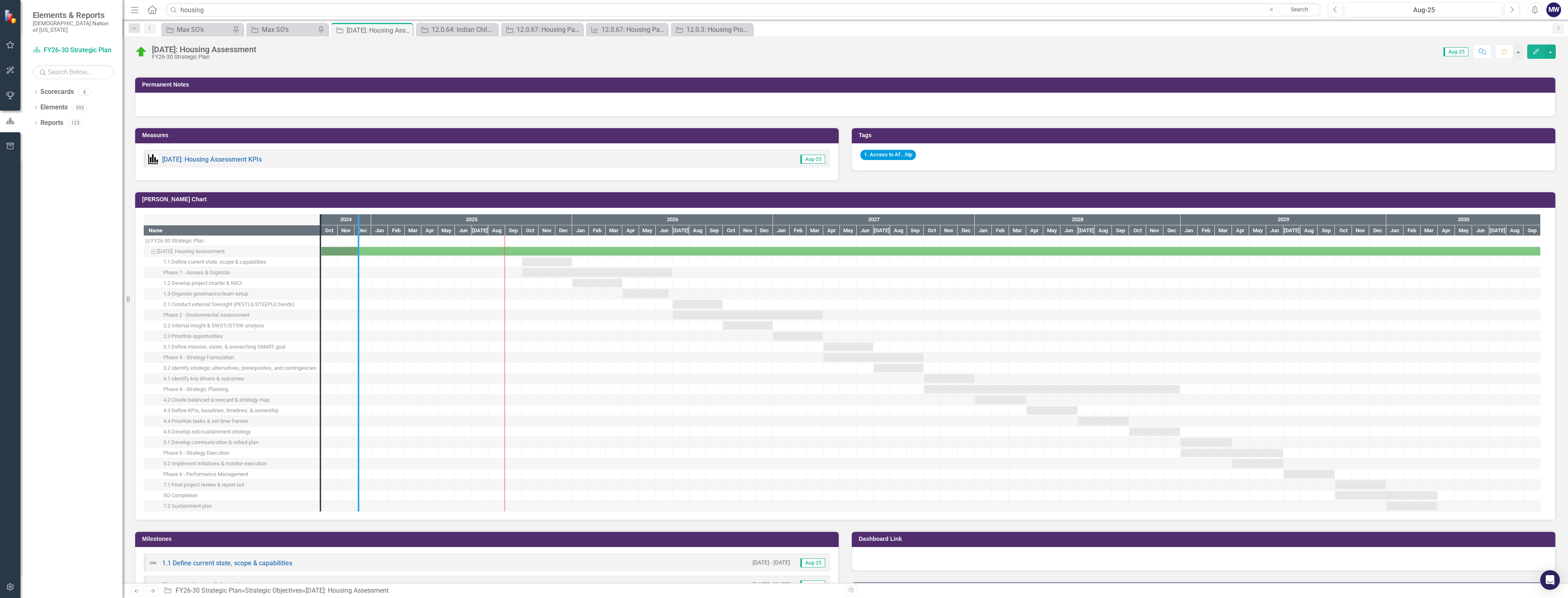
drag, startPoint x: 319, startPoint y: 449, endPoint x: 365, endPoint y: 444, distance: 46.3
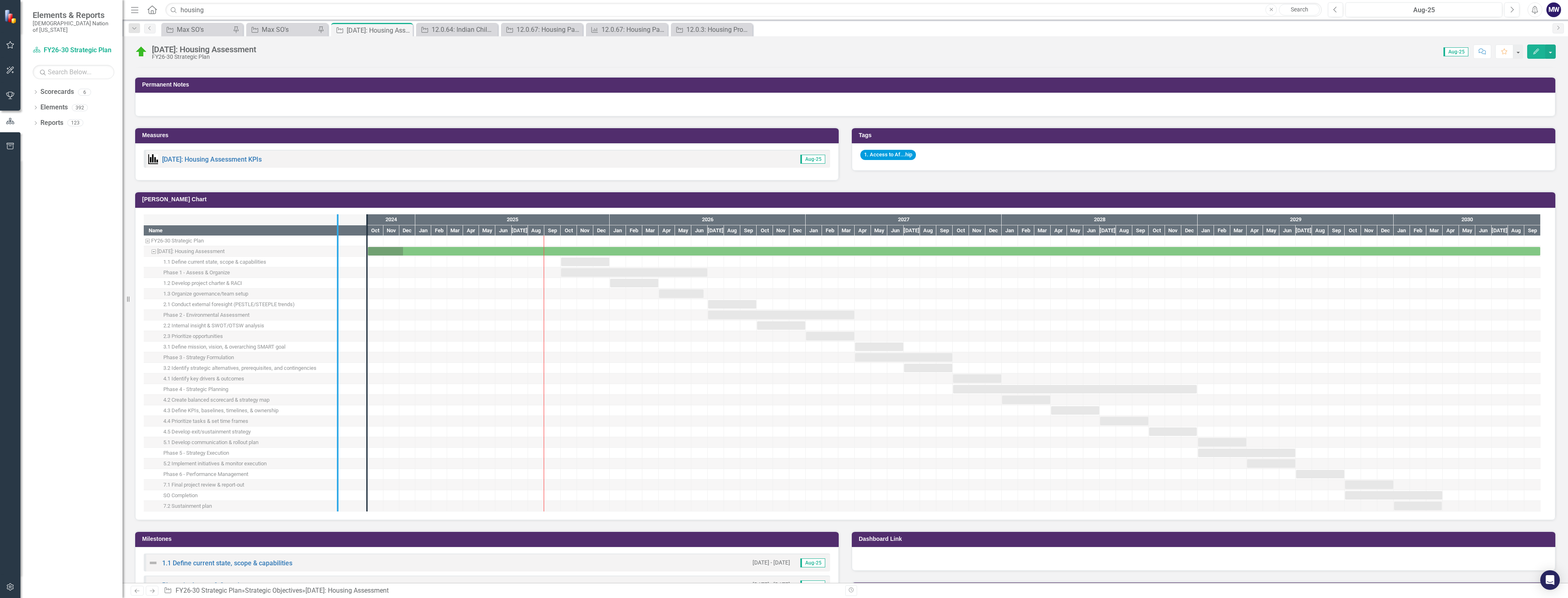
drag, startPoint x: 367, startPoint y: 437, endPoint x: 326, endPoint y: 437, distance: 41.0
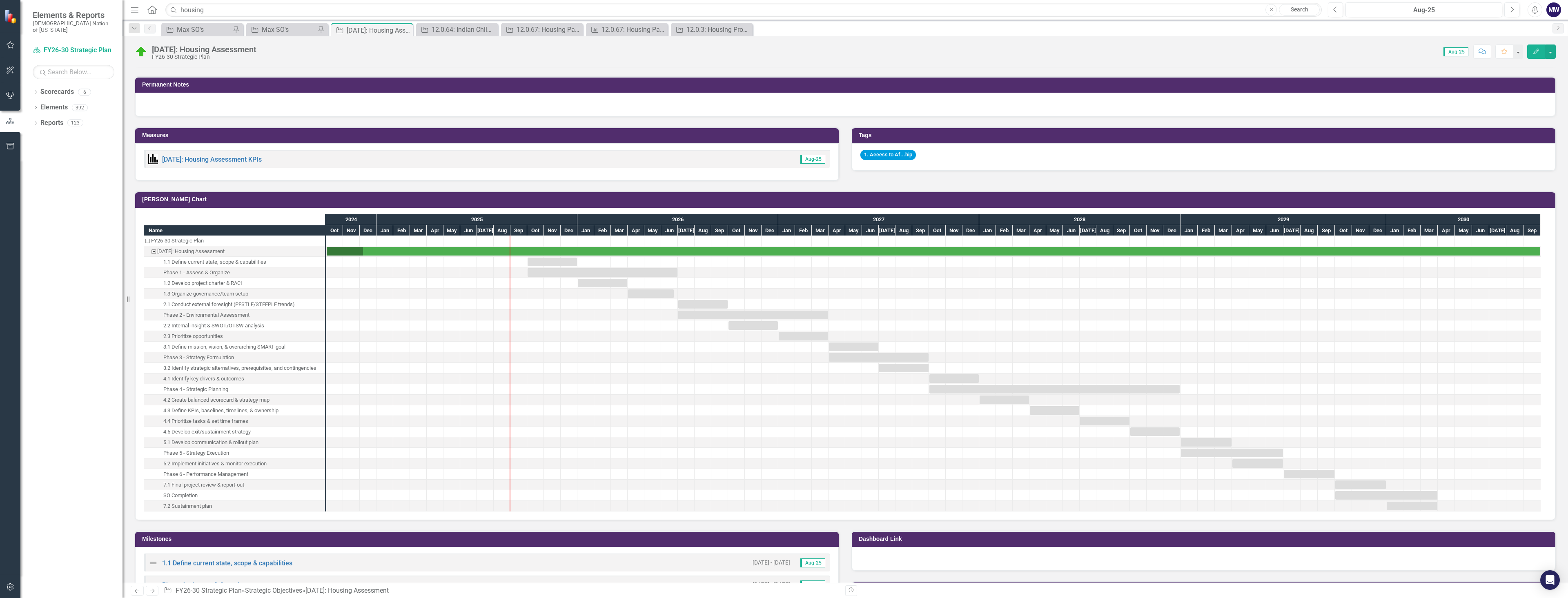
scroll to position [507, 0]
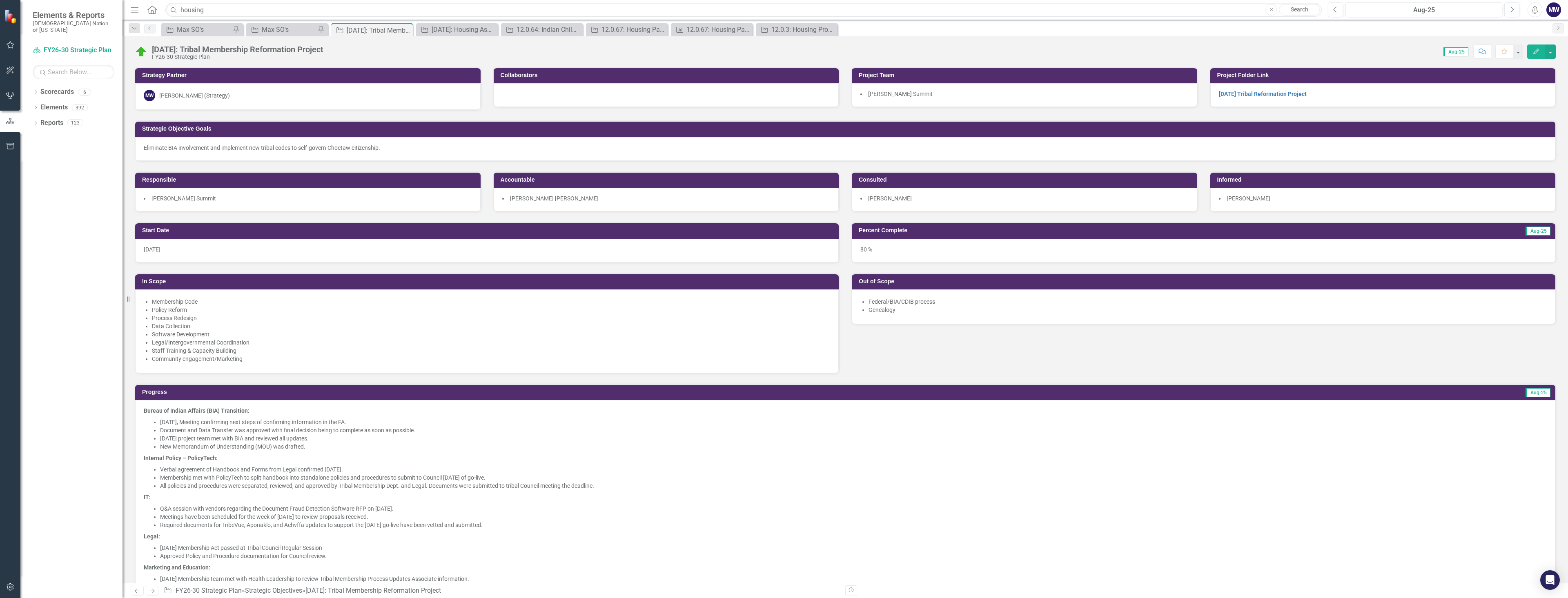
scroll to position [1123, 0]
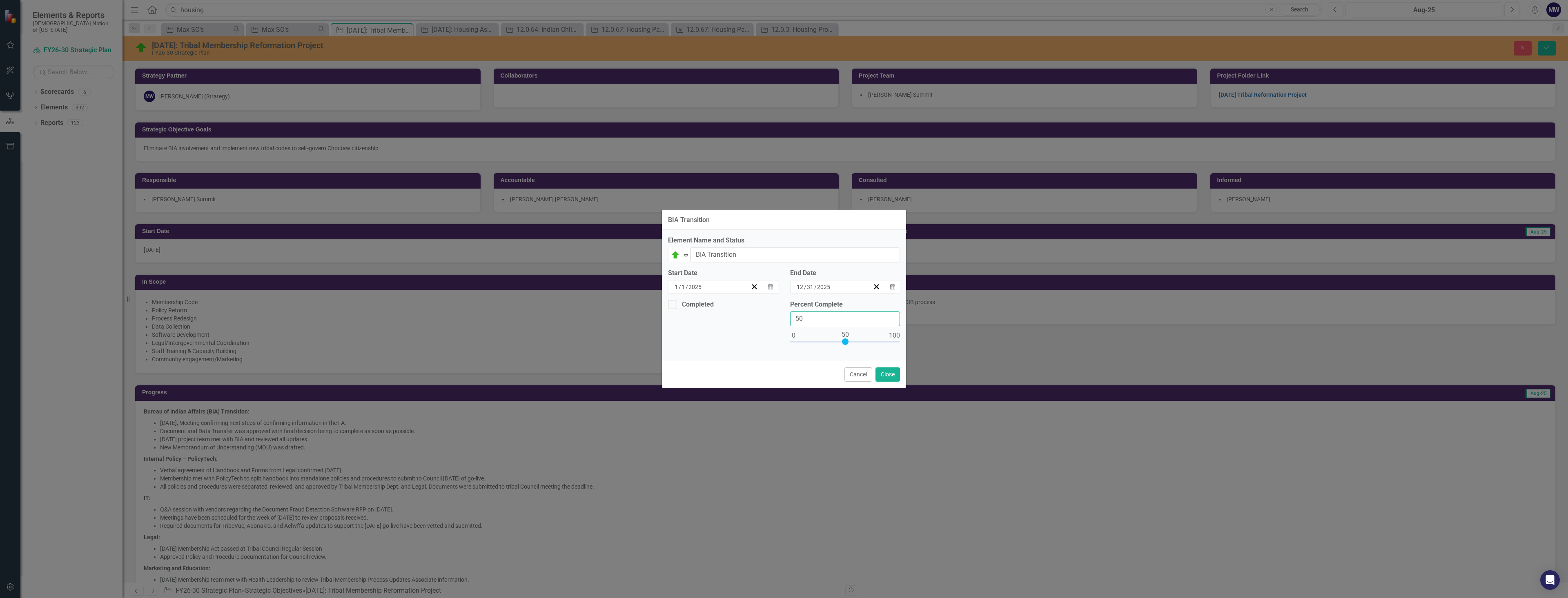
click at [769, 324] on div "Completed Percent Complete 50" at bounding box center [784, 327] width 244 height 55
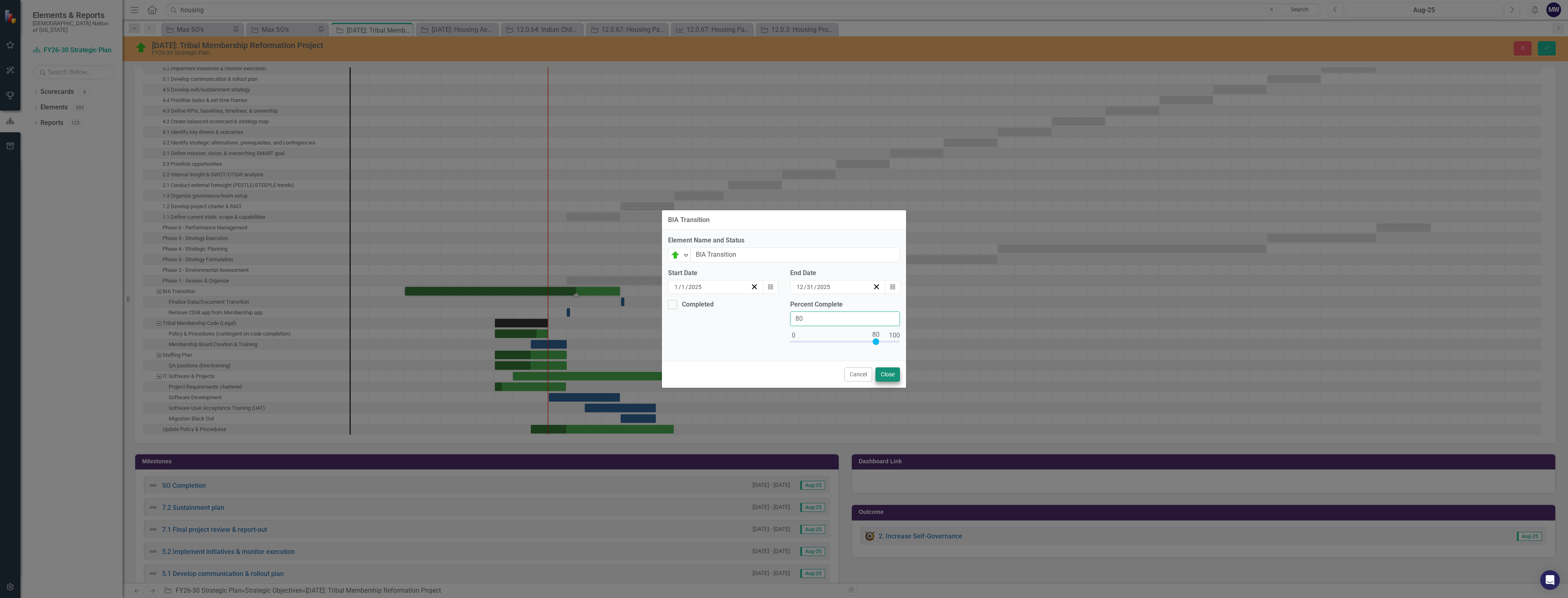
type input "80"
click at [892, 377] on button "Close" at bounding box center [887, 374] width 25 height 14
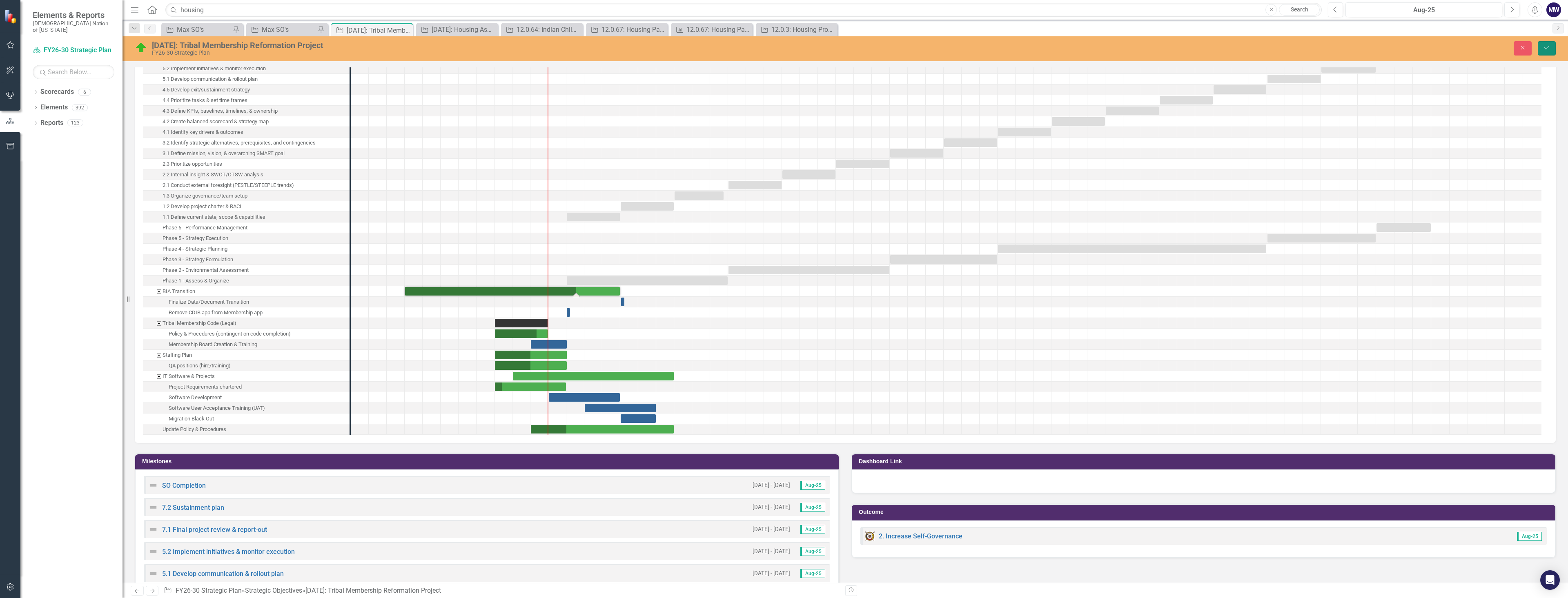
click at [1552, 45] on button "Save" at bounding box center [1546, 48] width 18 height 14
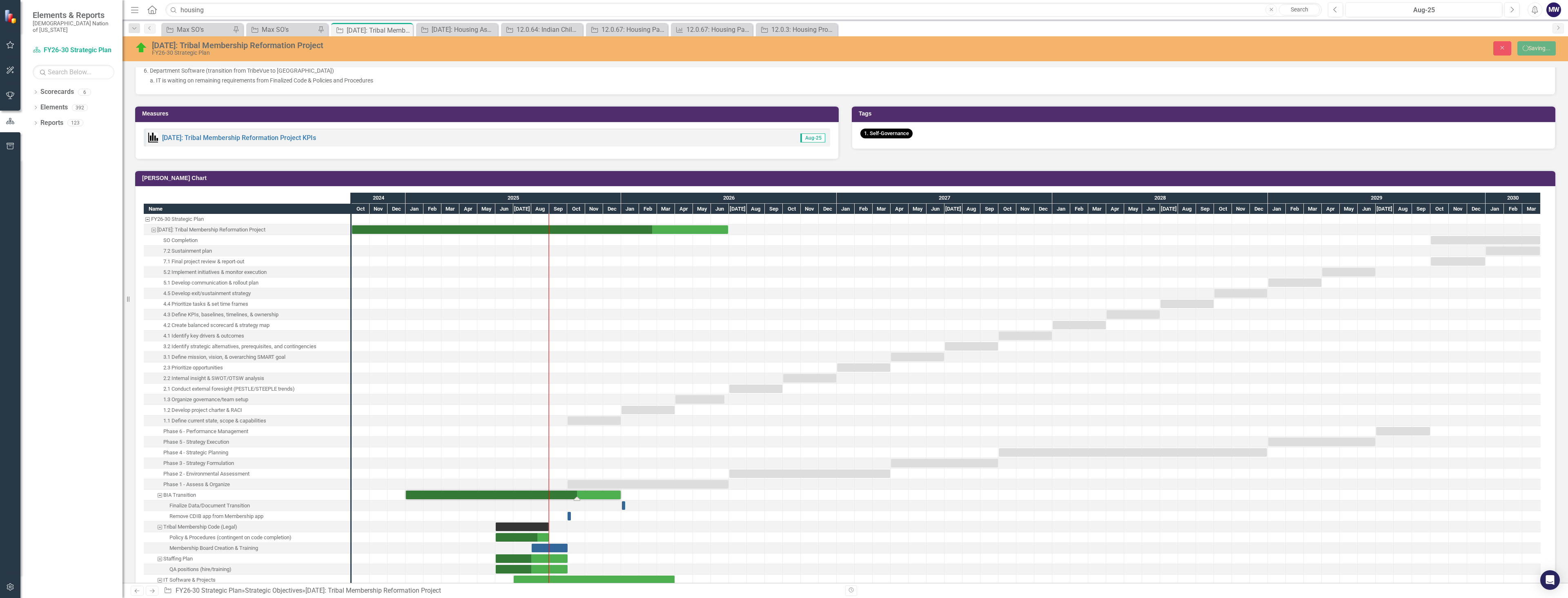
scroll to position [1490, 0]
